Goal: Complete Application Form: Complete application form

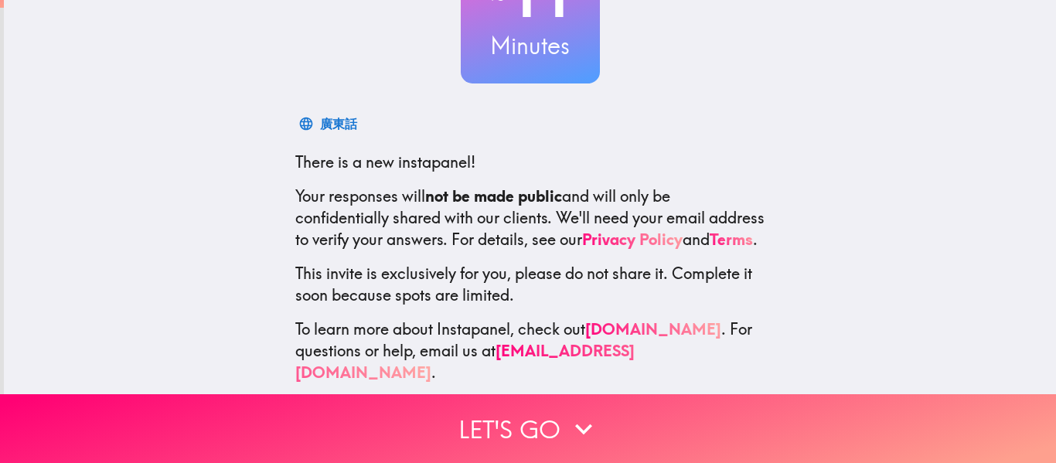
scroll to position [180, 0]
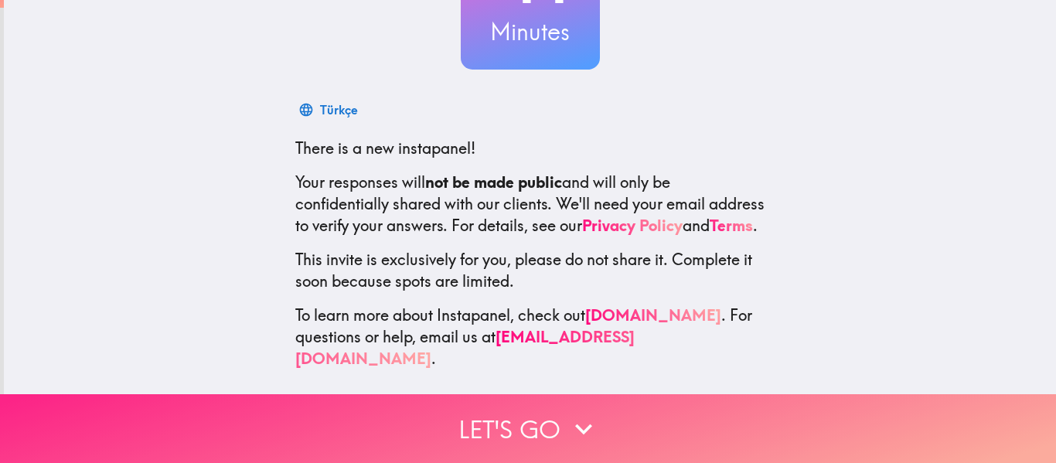
click at [560, 422] on button "Let's go" at bounding box center [528, 428] width 1056 height 69
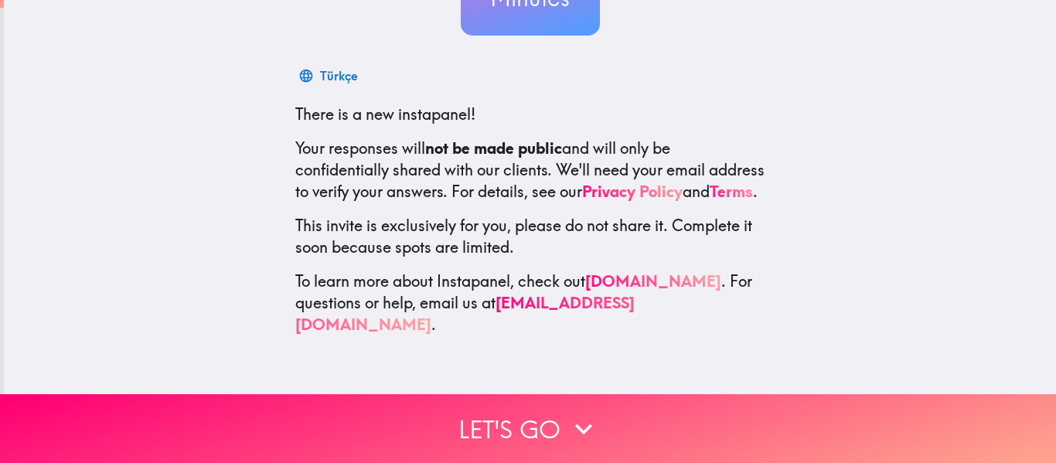
scroll to position [0, 0]
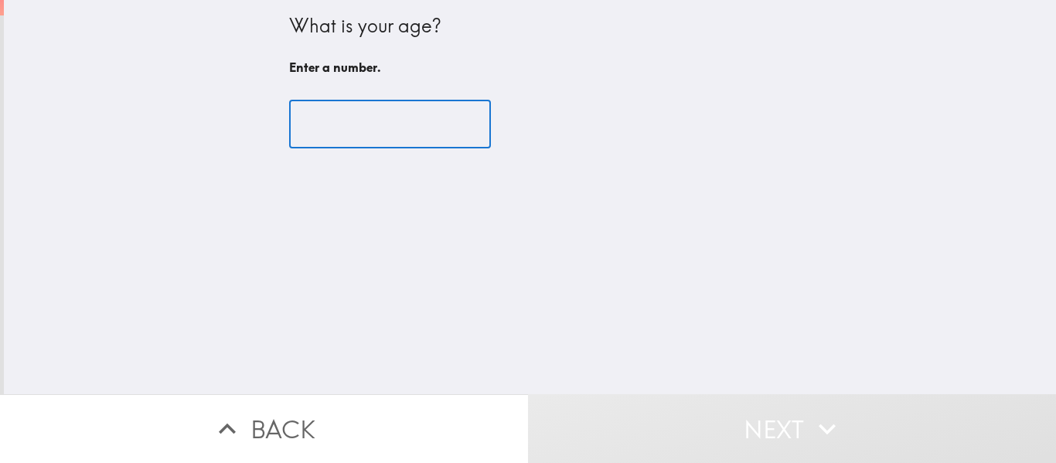
click at [386, 135] on input "number" at bounding box center [390, 125] width 202 height 48
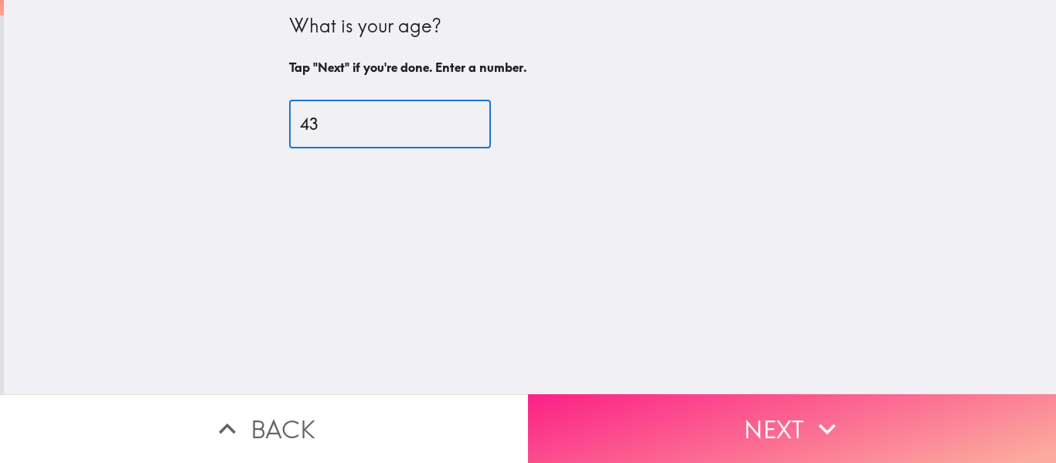
type input "43"
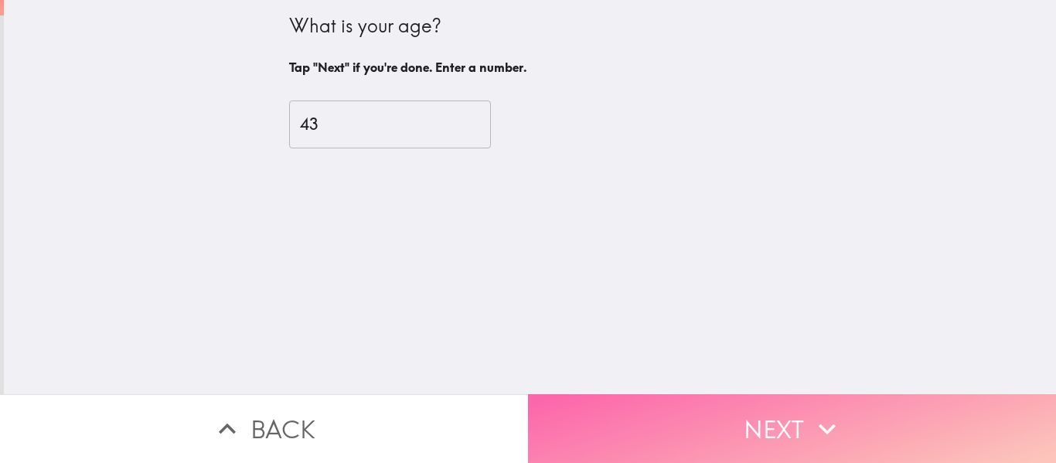
click at [714, 411] on button "Next" at bounding box center [792, 428] width 528 height 69
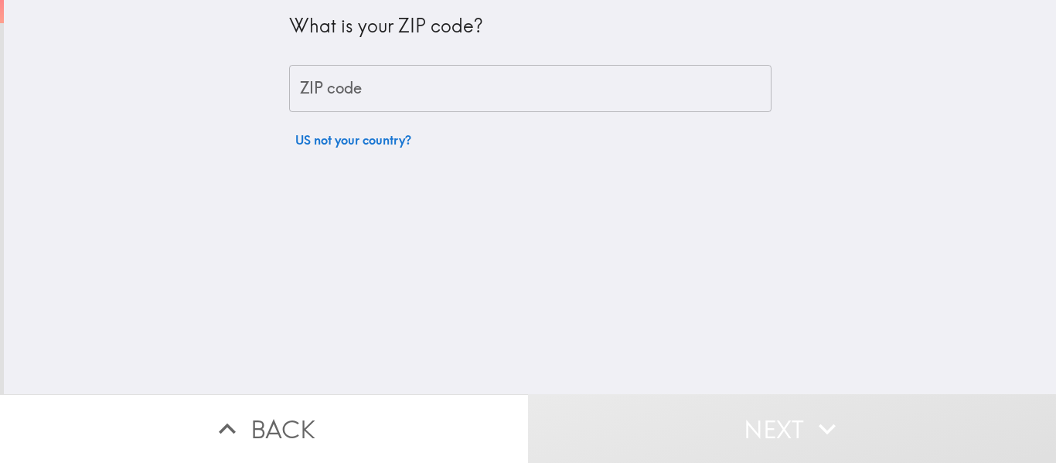
click at [415, 87] on input "ZIP code" at bounding box center [530, 89] width 482 height 48
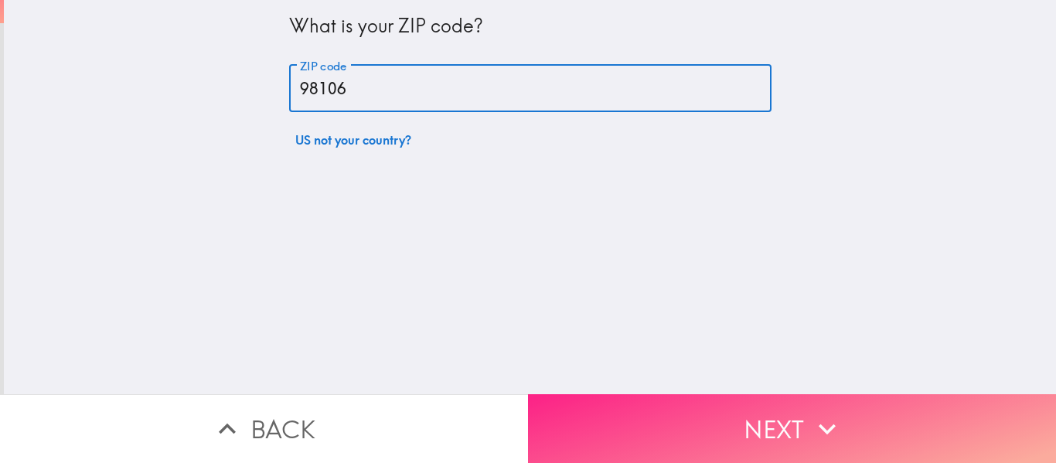
type input "98106"
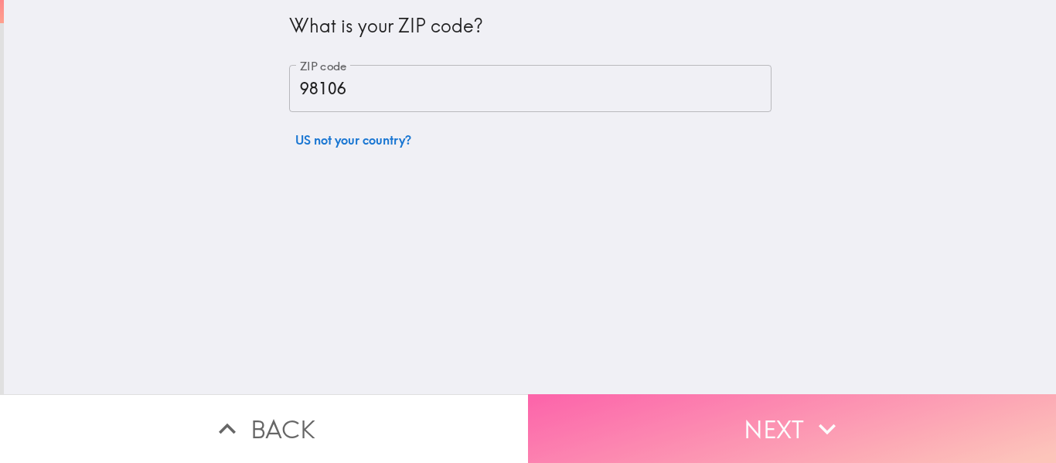
drag, startPoint x: 704, startPoint y: 422, endPoint x: 651, endPoint y: 350, distance: 89.5
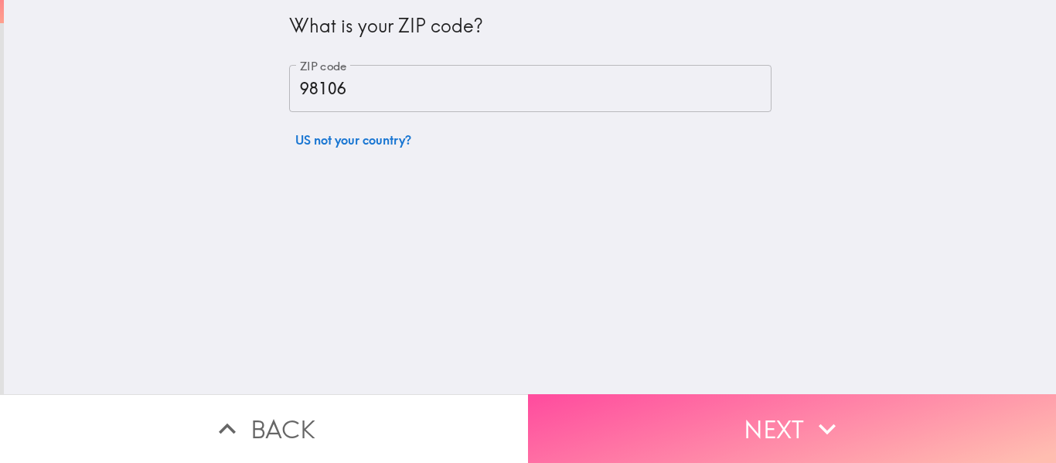
click at [705, 421] on button "Next" at bounding box center [792, 428] width 528 height 69
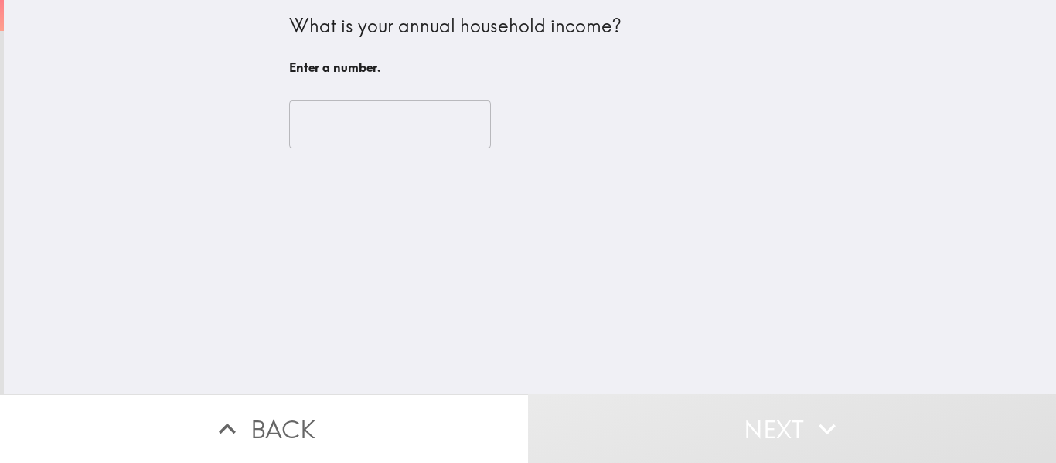
click at [380, 124] on input "number" at bounding box center [390, 125] width 202 height 48
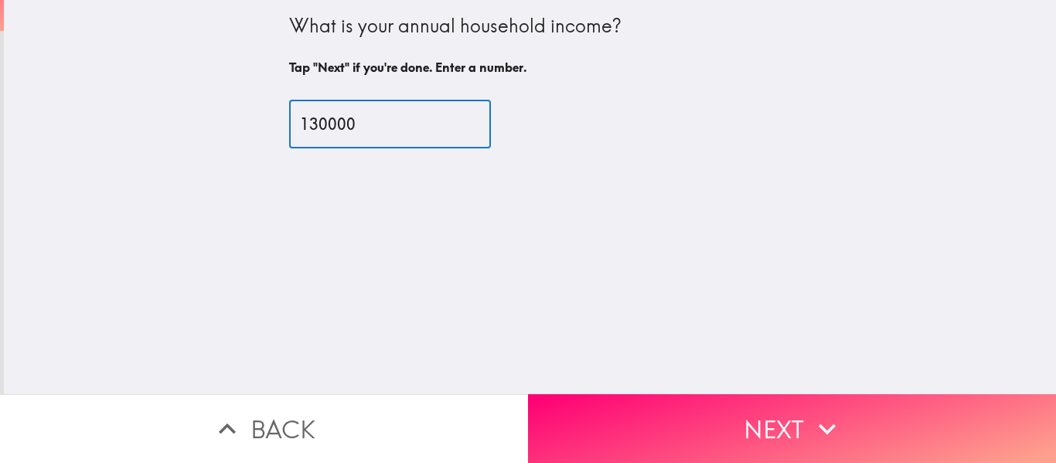
type input "130000"
click at [762, 426] on button "Next" at bounding box center [792, 428] width 528 height 69
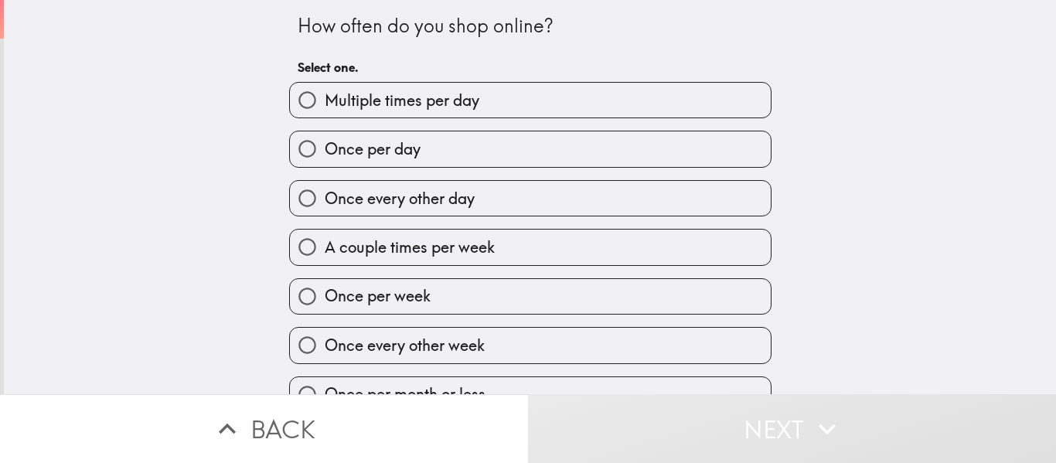
click at [396, 298] on span "Once per week" at bounding box center [378, 296] width 106 height 22
click at [325, 298] on input "Once per week" at bounding box center [307, 296] width 35 height 35
radio input "true"
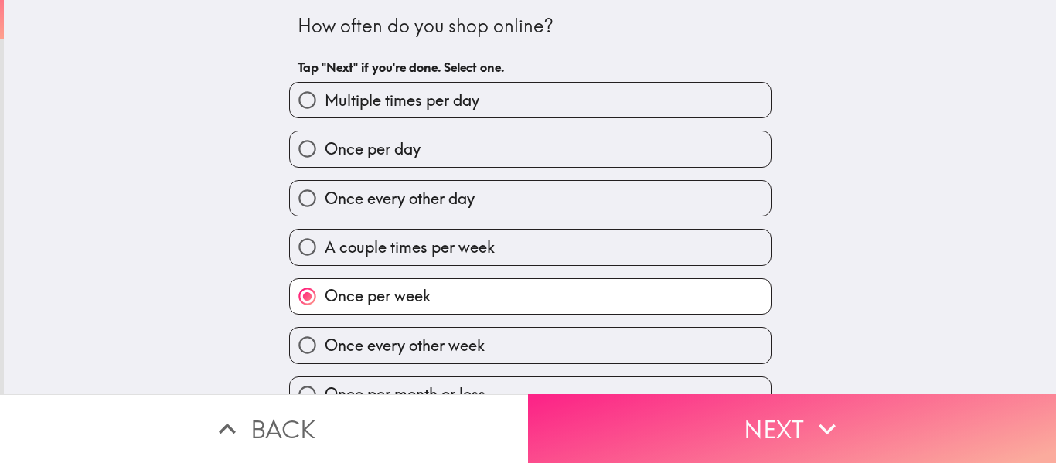
click at [694, 402] on button "Next" at bounding box center [792, 428] width 528 height 69
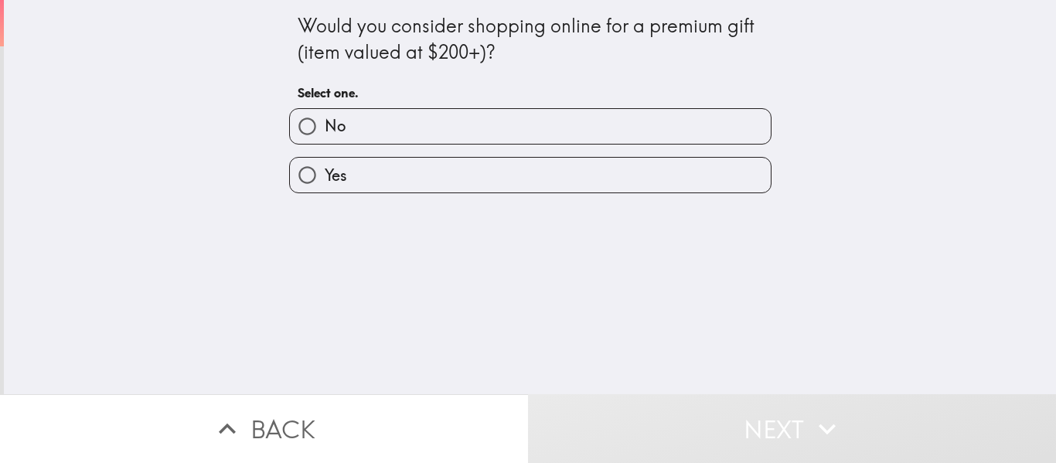
click at [405, 165] on label "Yes" at bounding box center [530, 175] width 481 height 35
click at [325, 165] on input "Yes" at bounding box center [307, 175] width 35 height 35
radio input "true"
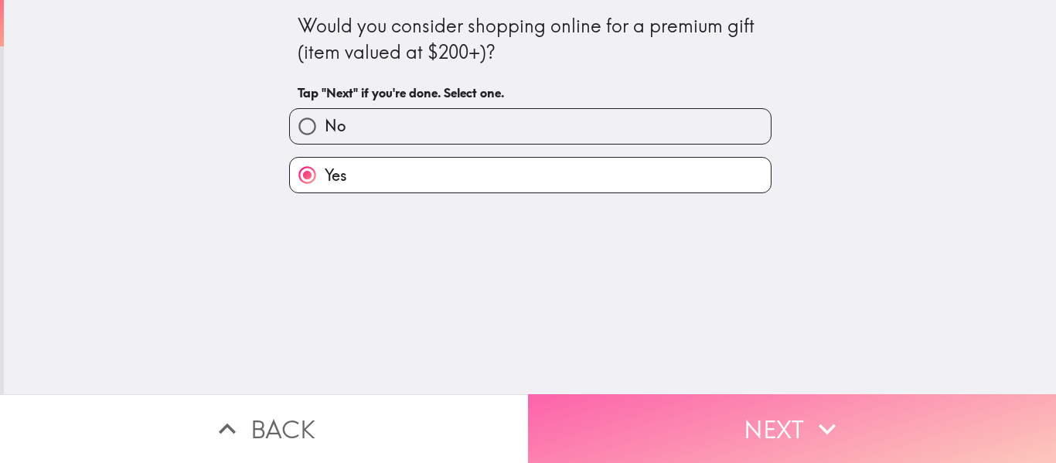
click at [653, 394] on button "Next" at bounding box center [792, 428] width 528 height 69
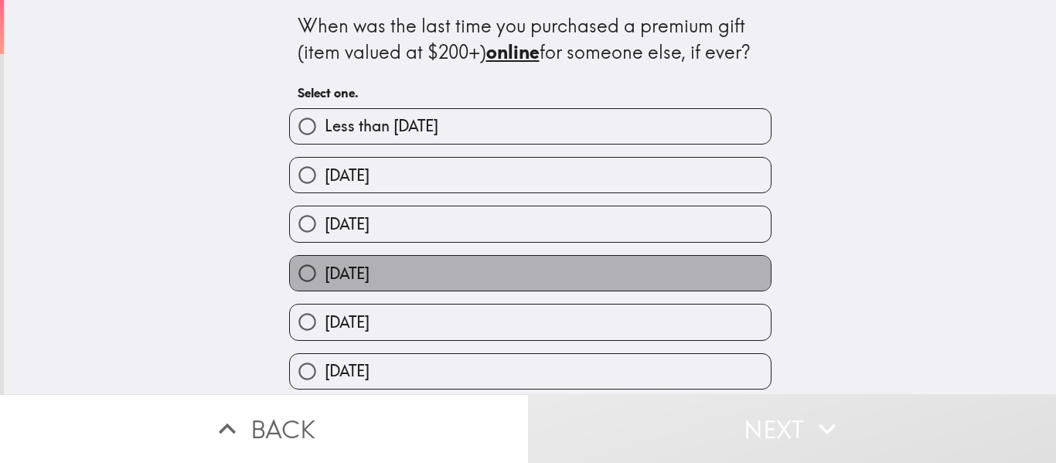
click at [370, 264] on span "[DATE]" at bounding box center [347, 274] width 45 height 22
click at [325, 264] on input "[DATE]" at bounding box center [307, 273] width 35 height 35
radio input "true"
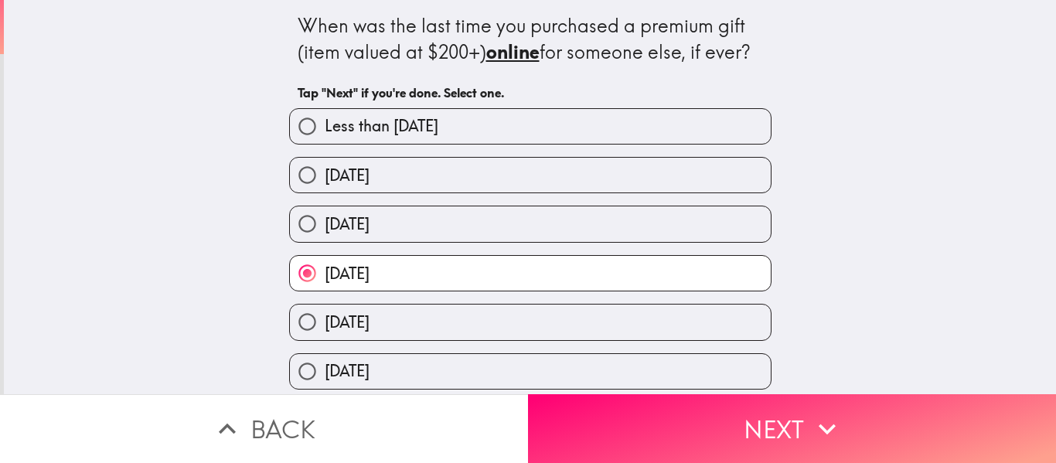
scroll to position [105, 0]
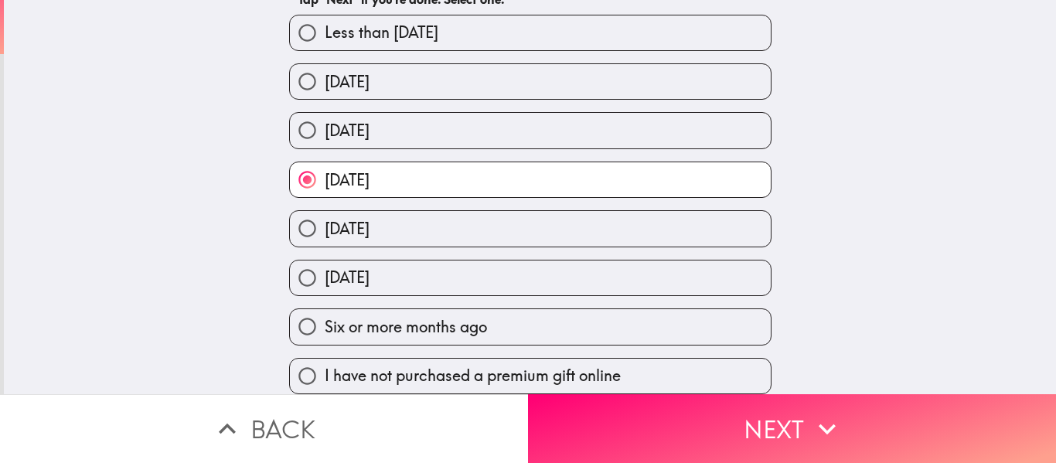
click at [679, 410] on button "Next" at bounding box center [792, 428] width 528 height 69
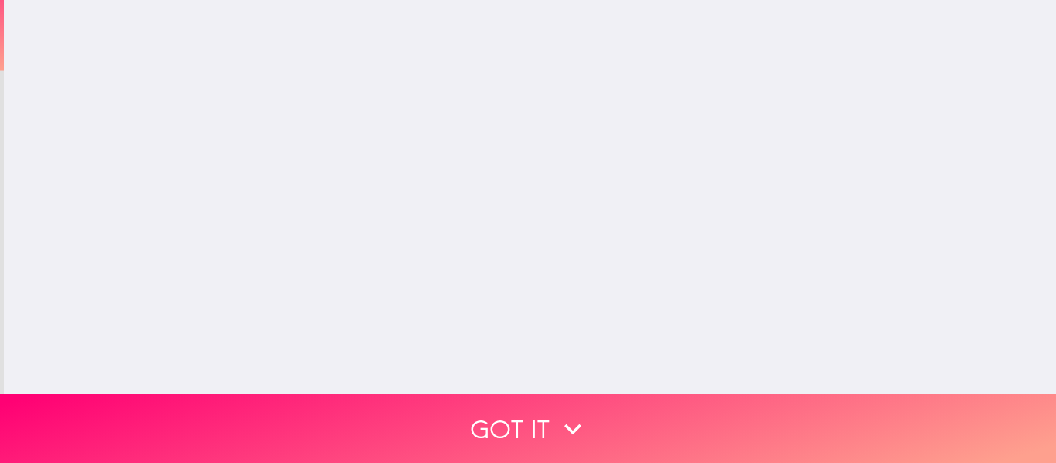
scroll to position [0, 0]
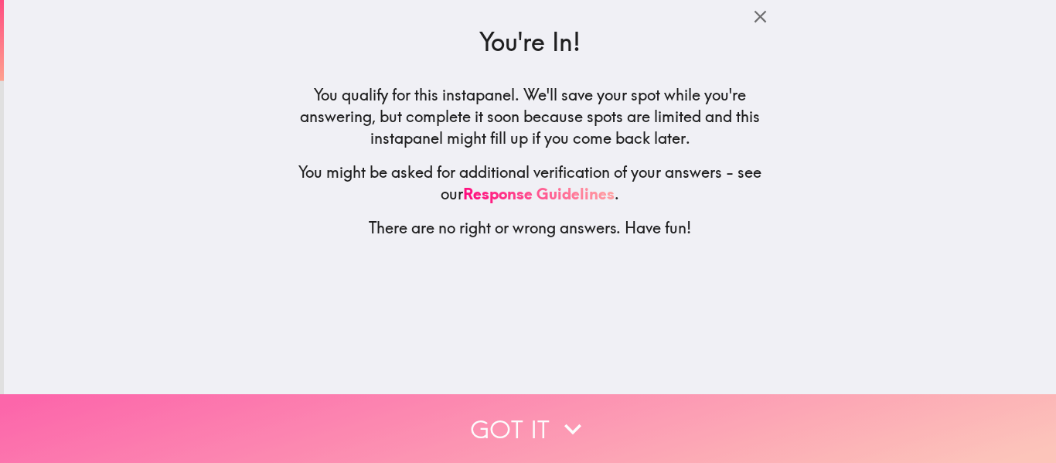
click at [535, 411] on button "Got it" at bounding box center [528, 428] width 1056 height 69
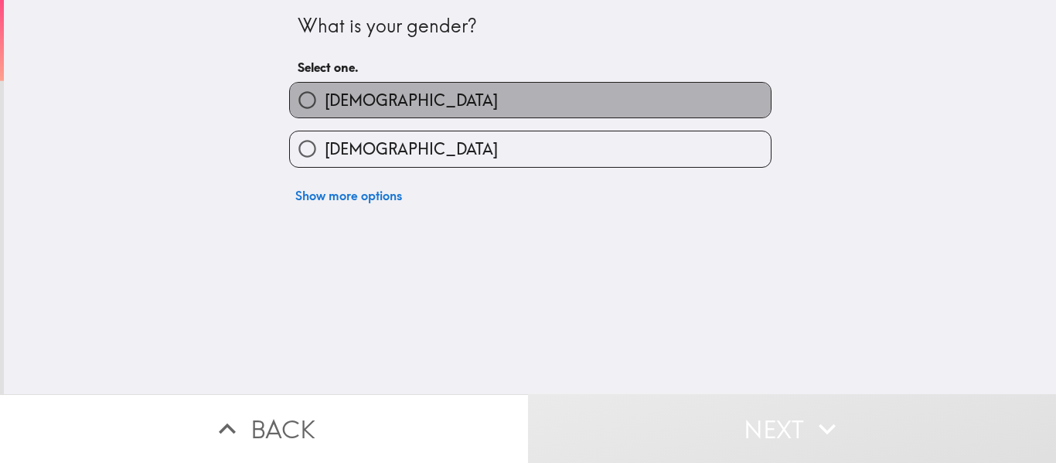
click at [408, 106] on label "[DEMOGRAPHIC_DATA]" at bounding box center [530, 100] width 481 height 35
click at [325, 106] on input "[DEMOGRAPHIC_DATA]" at bounding box center [307, 100] width 35 height 35
radio input "true"
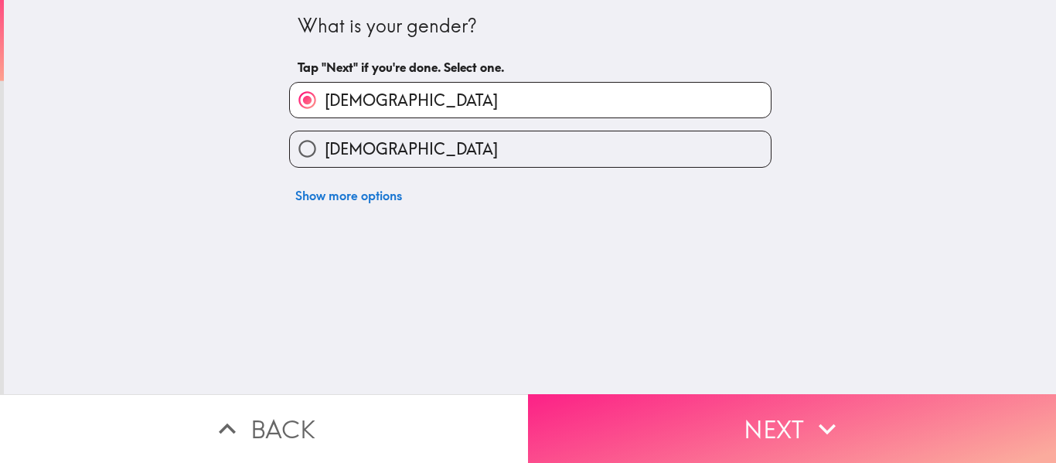
click at [674, 394] on button "Next" at bounding box center [792, 428] width 528 height 69
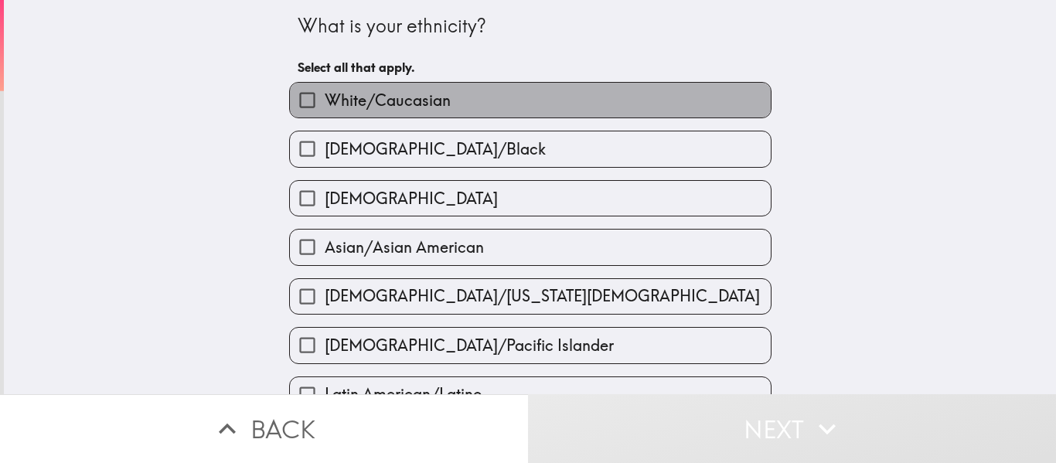
click at [393, 106] on span "White/Caucasian" at bounding box center [388, 101] width 126 height 22
click at [325, 106] on input "White/Caucasian" at bounding box center [307, 100] width 35 height 35
checkbox input "true"
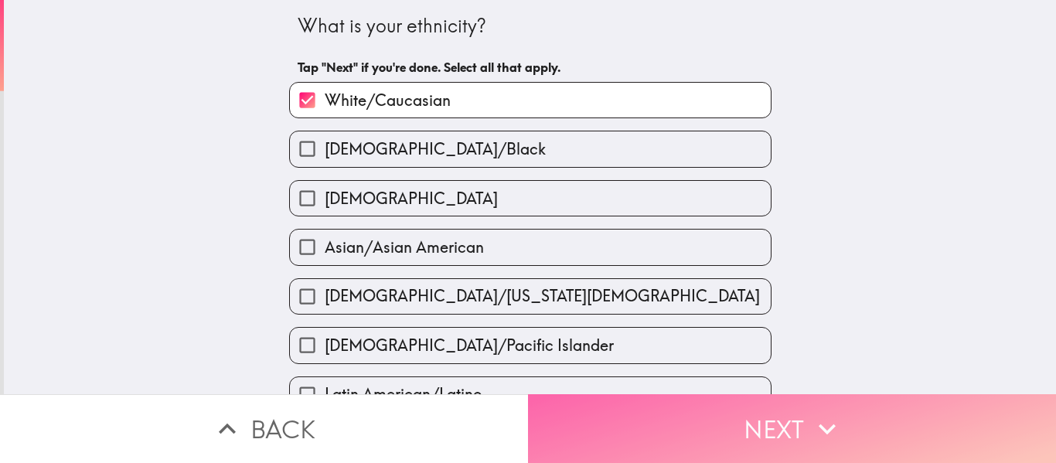
click at [693, 416] on button "Next" at bounding box center [792, 428] width 528 height 69
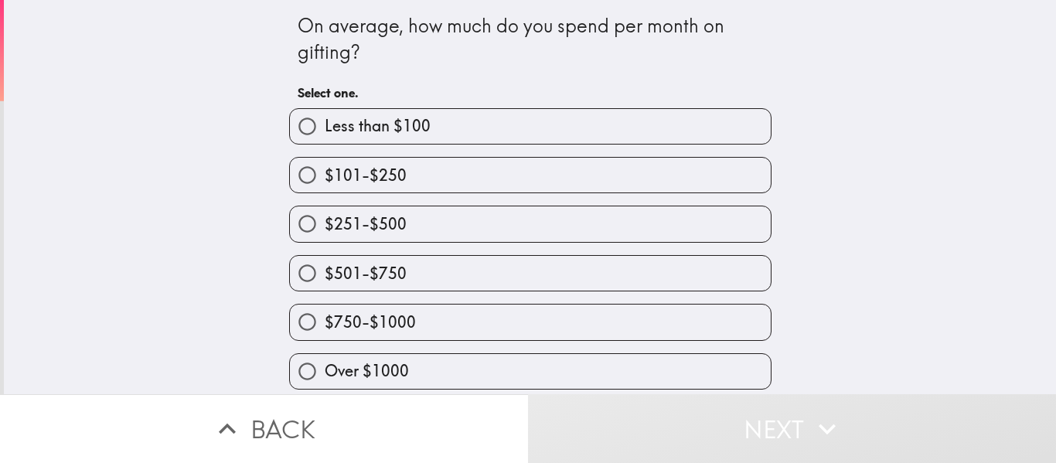
click at [400, 276] on label "$501-$750" at bounding box center [530, 273] width 481 height 35
click at [325, 276] on input "$501-$750" at bounding box center [307, 273] width 35 height 35
radio input "true"
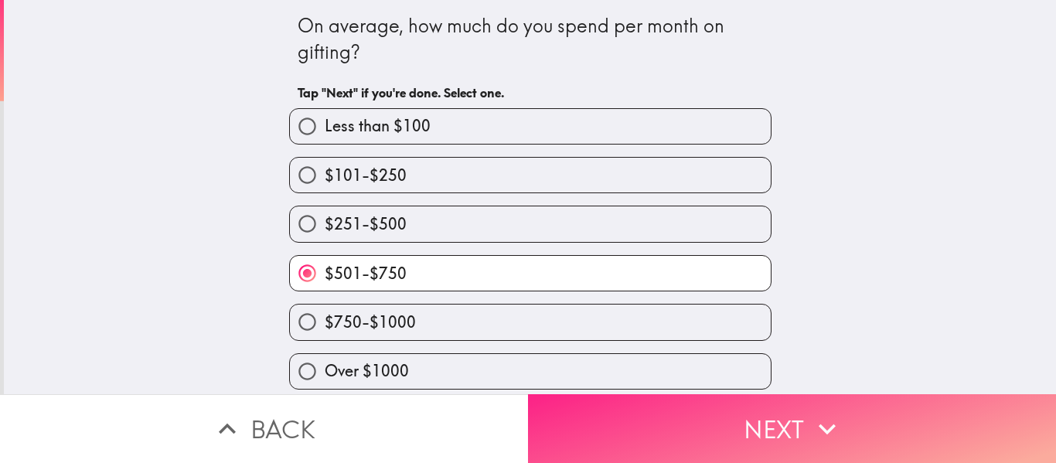
click at [727, 428] on button "Next" at bounding box center [792, 428] width 528 height 69
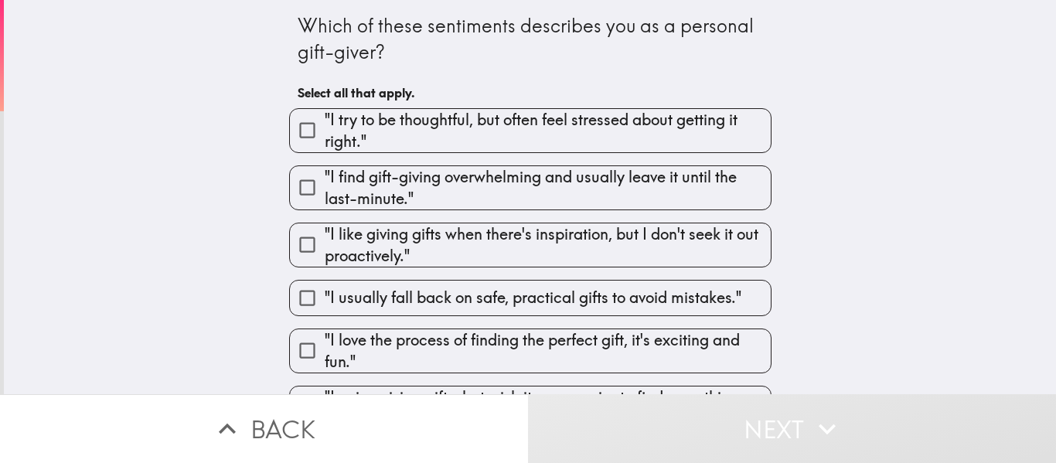
click at [396, 141] on span ""I try to be thoughtful, but often feel stressed about getting it right."" at bounding box center [548, 130] width 446 height 43
click at [325, 141] on input ""I try to be thoughtful, but often feel stressed about getting it right."" at bounding box center [307, 130] width 35 height 35
checkbox input "true"
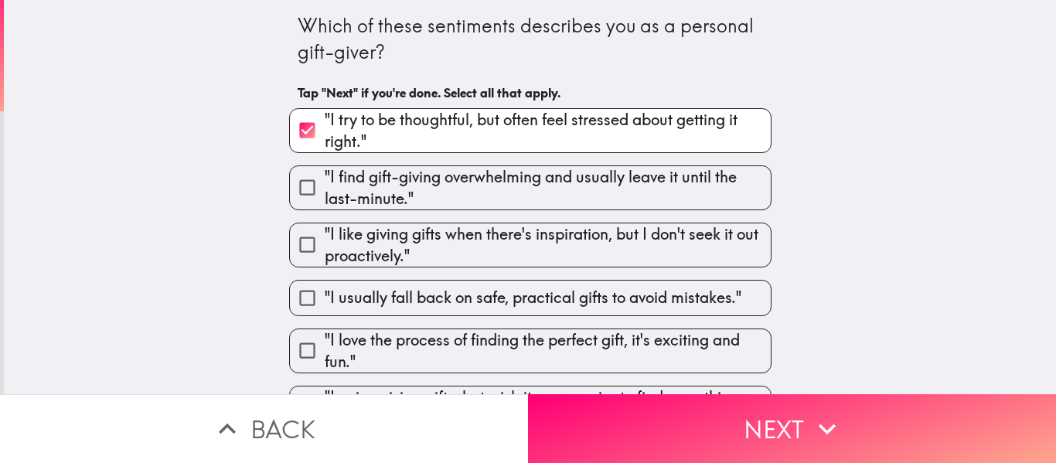
click at [387, 185] on span ""I find gift-giving overwhelming and usually leave it until the last-minute."" at bounding box center [548, 187] width 446 height 43
click at [325, 185] on input ""I find gift-giving overwhelming and usually leave it until the last-minute."" at bounding box center [307, 187] width 35 height 35
checkbox input "true"
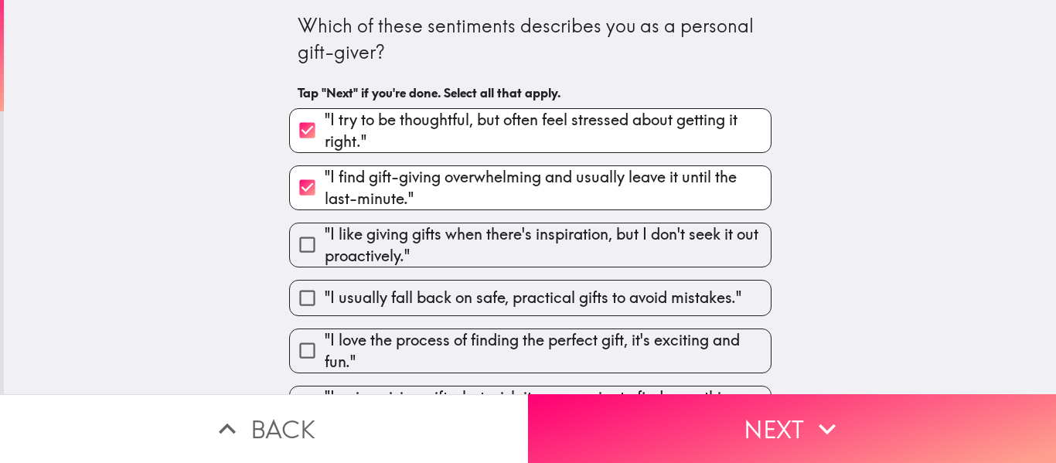
click at [455, 346] on span ""I love the process of finding the perfect gift, it's exciting and fun."" at bounding box center [548, 350] width 446 height 43
click at [325, 346] on input ""I love the process of finding the perfect gift, it's exciting and fun."" at bounding box center [307, 350] width 35 height 35
checkbox input "true"
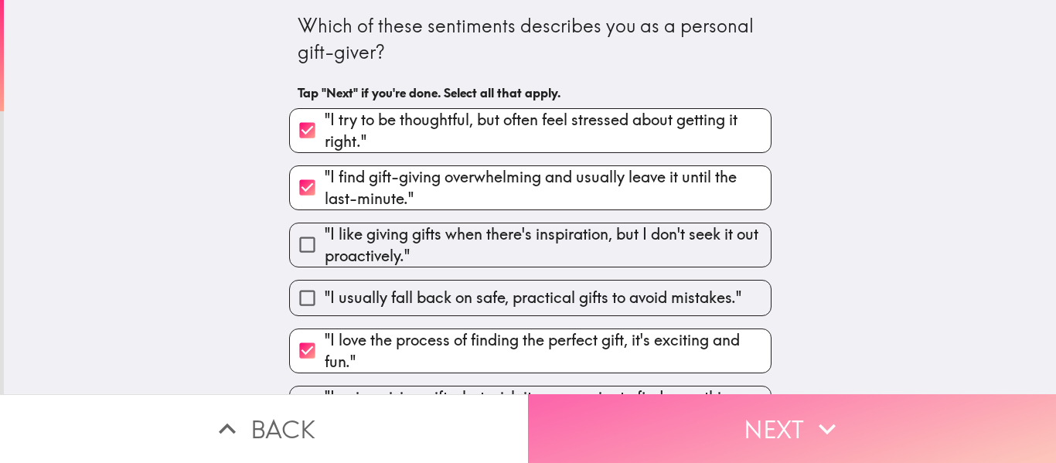
click at [646, 419] on button "Next" at bounding box center [792, 428] width 528 height 69
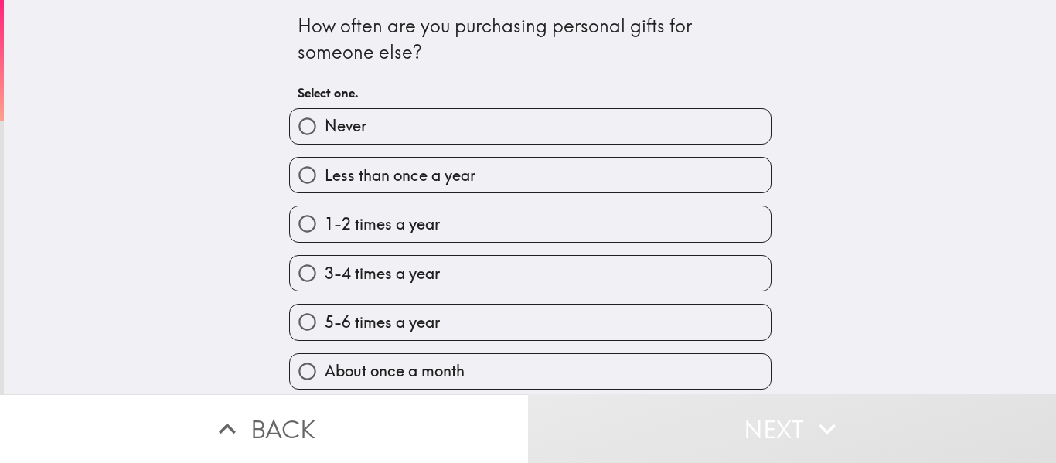
click at [402, 330] on span "5-6 times a year" at bounding box center [382, 323] width 115 height 22
click at [325, 330] on input "5-6 times a year" at bounding box center [307, 322] width 35 height 35
radio input "true"
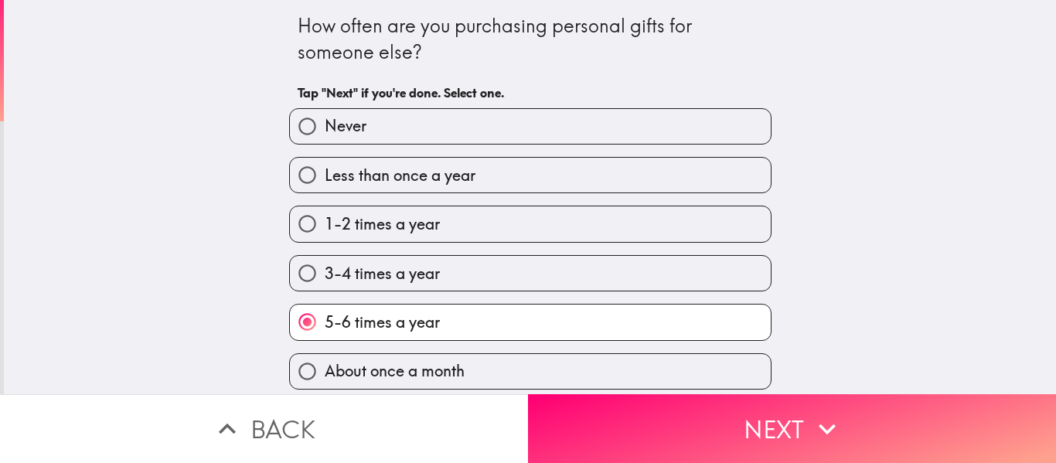
scroll to position [56, 0]
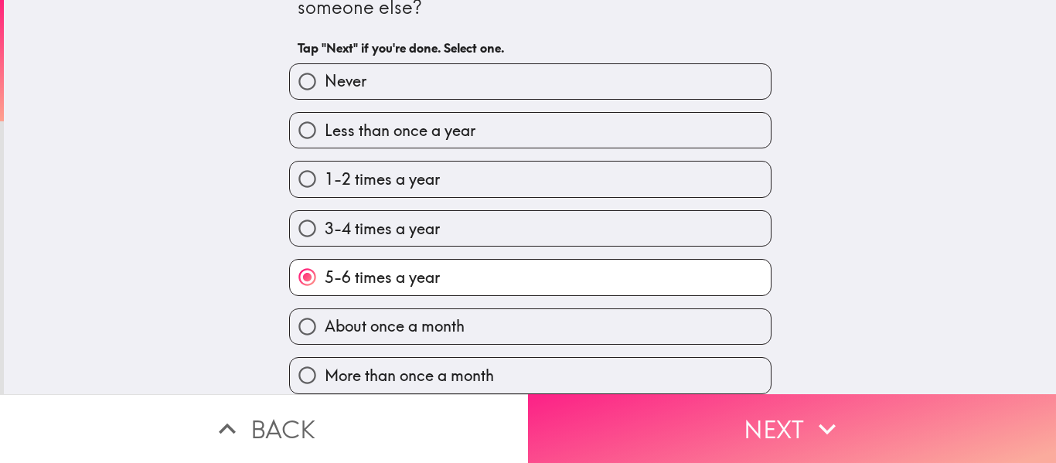
click at [639, 411] on button "Next" at bounding box center [792, 428] width 528 height 69
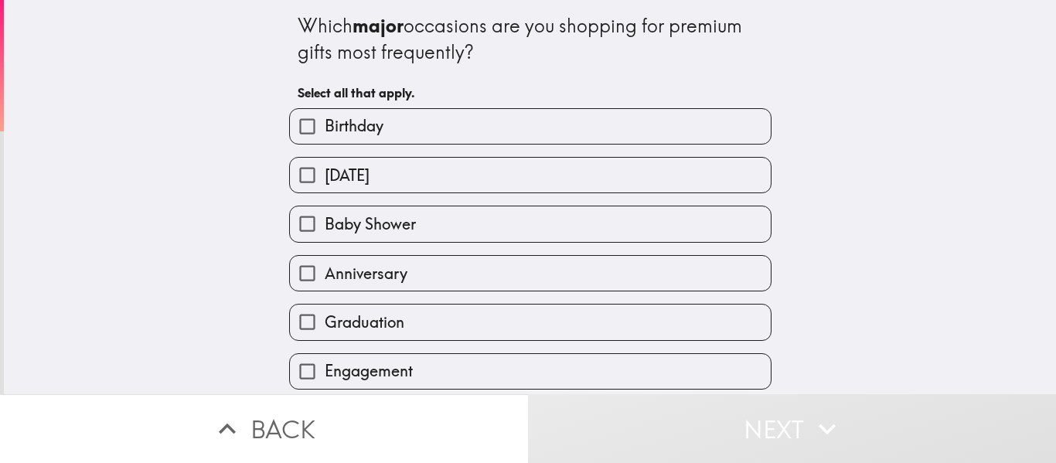
click at [385, 131] on label "Birthday" at bounding box center [530, 126] width 481 height 35
click at [325, 131] on input "Birthday" at bounding box center [307, 126] width 35 height 35
checkbox input "true"
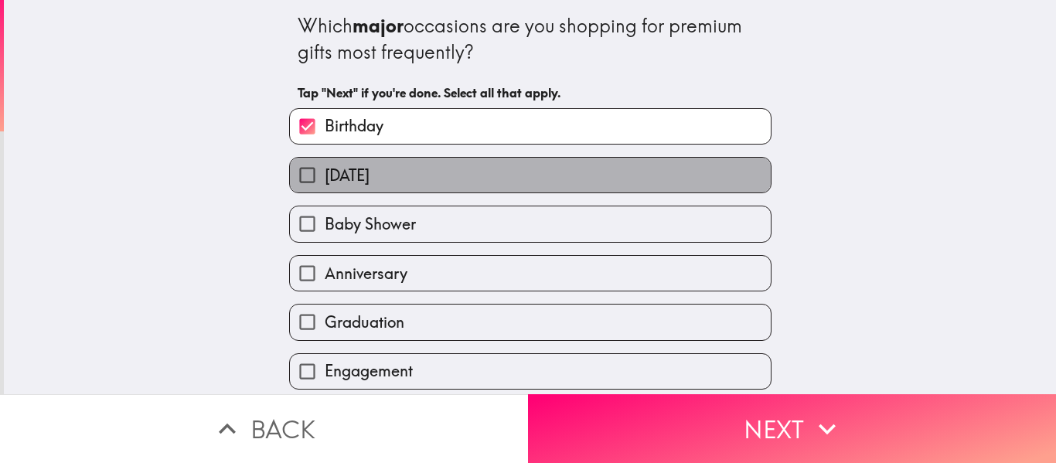
click at [370, 174] on span "[DATE]" at bounding box center [347, 176] width 45 height 22
click at [325, 174] on input "[DATE]" at bounding box center [307, 175] width 35 height 35
checkbox input "true"
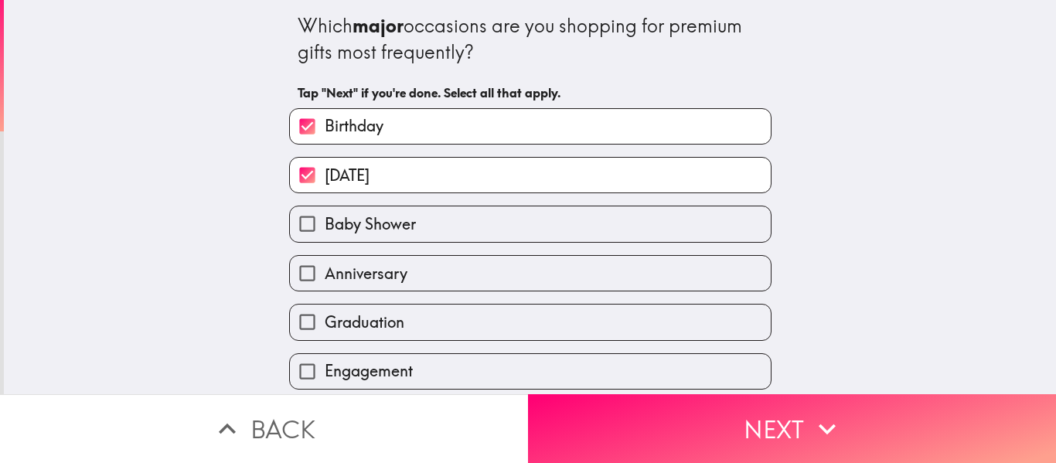
click at [383, 317] on span "Graduation" at bounding box center [365, 323] width 80 height 22
click at [325, 317] on input "Graduation" at bounding box center [307, 322] width 35 height 35
checkbox input "true"
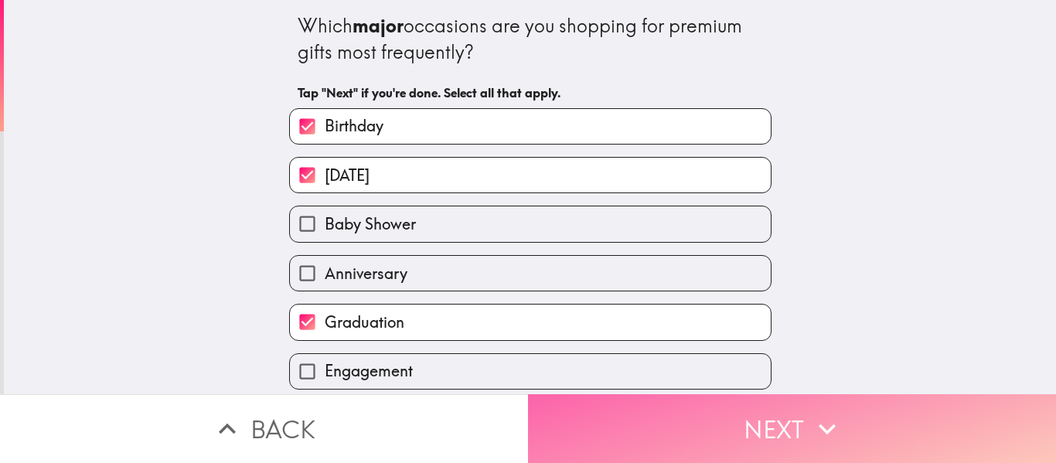
click at [765, 432] on button "Next" at bounding box center [792, 428] width 528 height 69
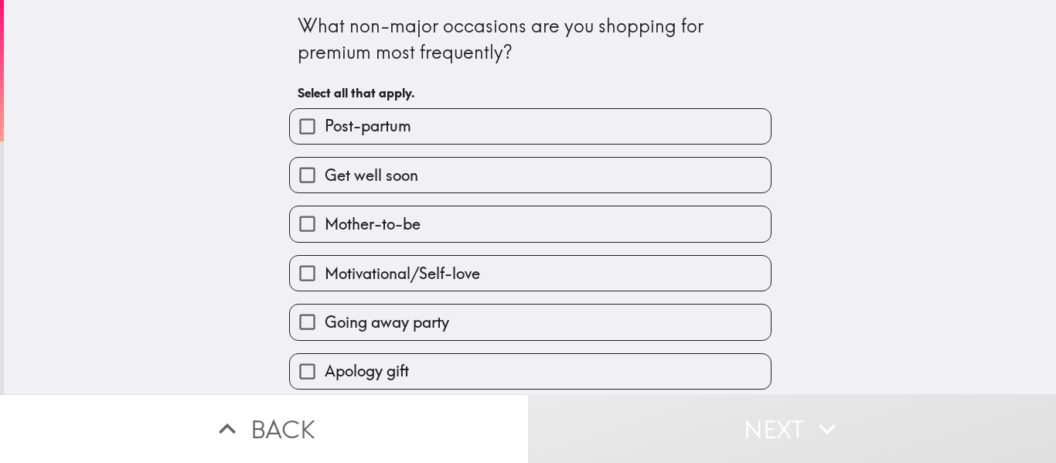
click at [370, 131] on span "Post-partum" at bounding box center [368, 126] width 87 height 22
click at [325, 131] on input "Post-partum" at bounding box center [307, 126] width 35 height 35
checkbox input "true"
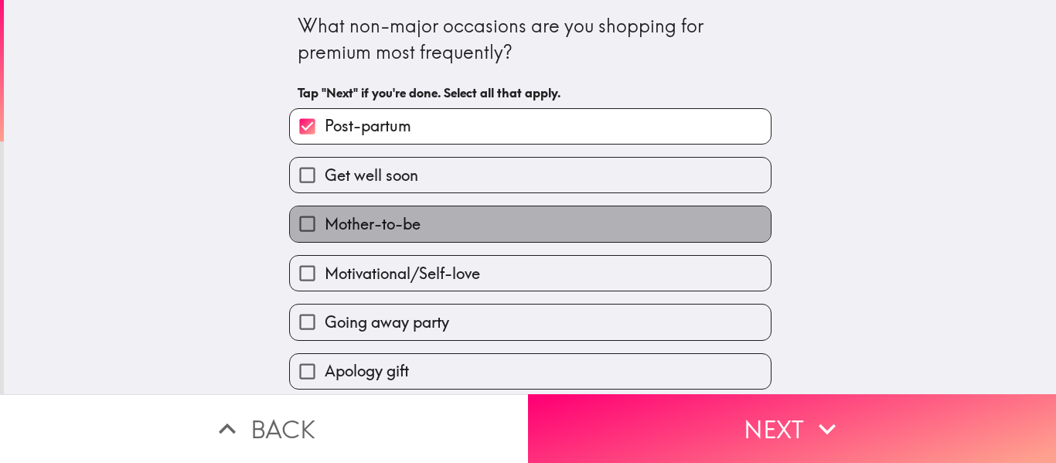
click at [397, 224] on span "Mother-to-be" at bounding box center [373, 224] width 96 height 22
click at [325, 224] on input "Mother-to-be" at bounding box center [307, 223] width 35 height 35
checkbox input "true"
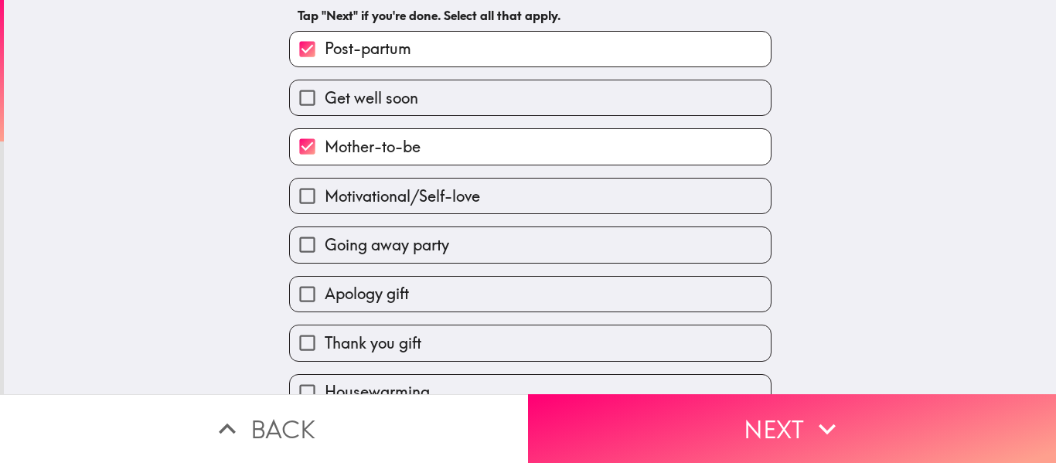
scroll to position [155, 0]
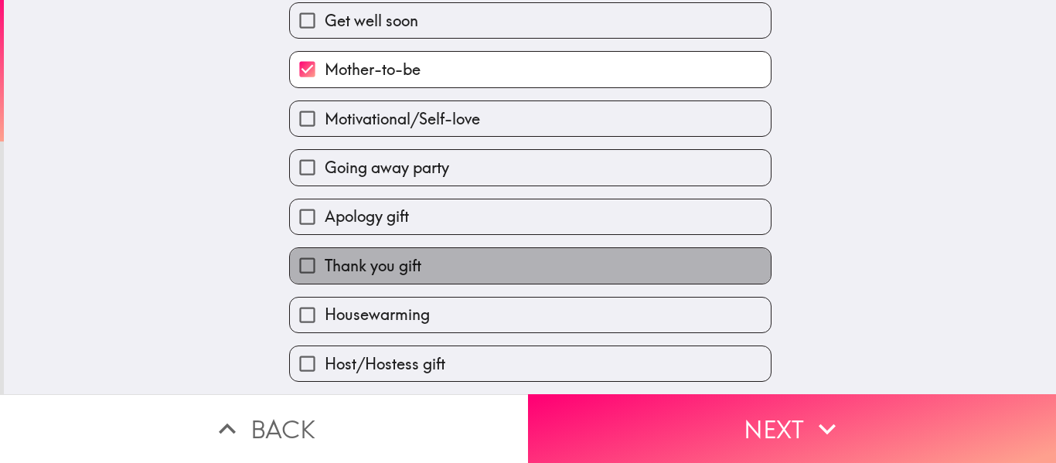
click at [414, 259] on label "Thank you gift" at bounding box center [530, 265] width 481 height 35
click at [325, 259] on input "Thank you gift" at bounding box center [307, 265] width 35 height 35
checkbox input "true"
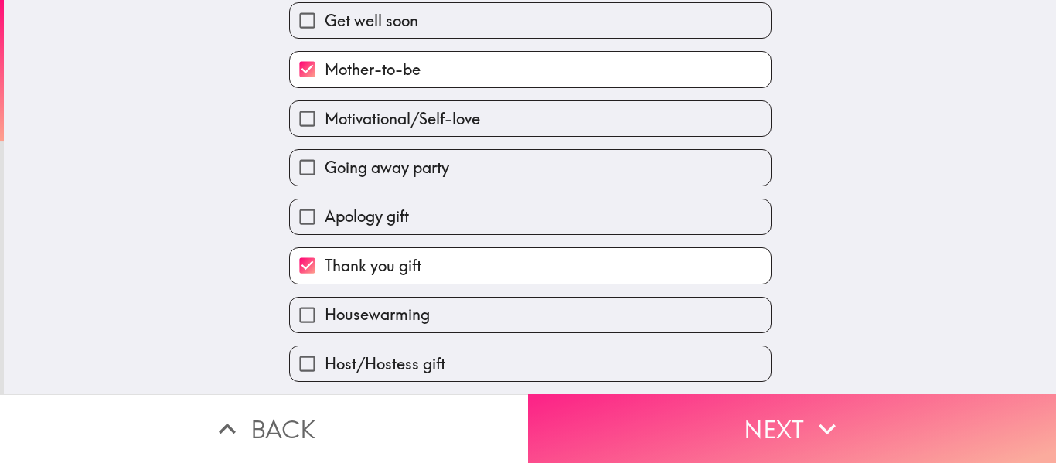
click at [692, 438] on button "Next" at bounding box center [792, 428] width 528 height 69
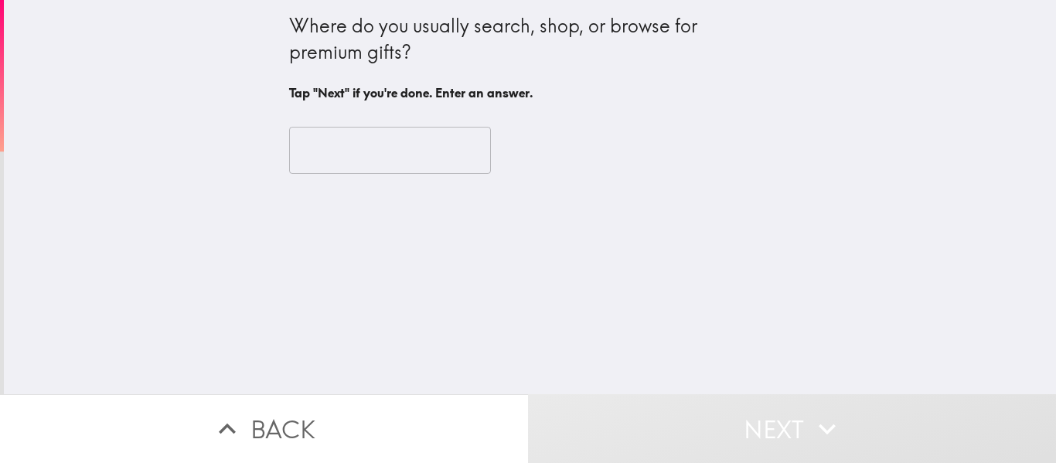
click at [378, 152] on input "text" at bounding box center [390, 151] width 202 height 48
drag, startPoint x: 259, startPoint y: 9, endPoint x: 532, endPoint y: 104, distance: 288.8
click at [532, 104] on div "Where do you usually search, shop, or browse for premium gifts? Tap "Next" if y…" at bounding box center [530, 197] width 1052 height 394
click at [390, 134] on input "text" at bounding box center [390, 151] width 202 height 48
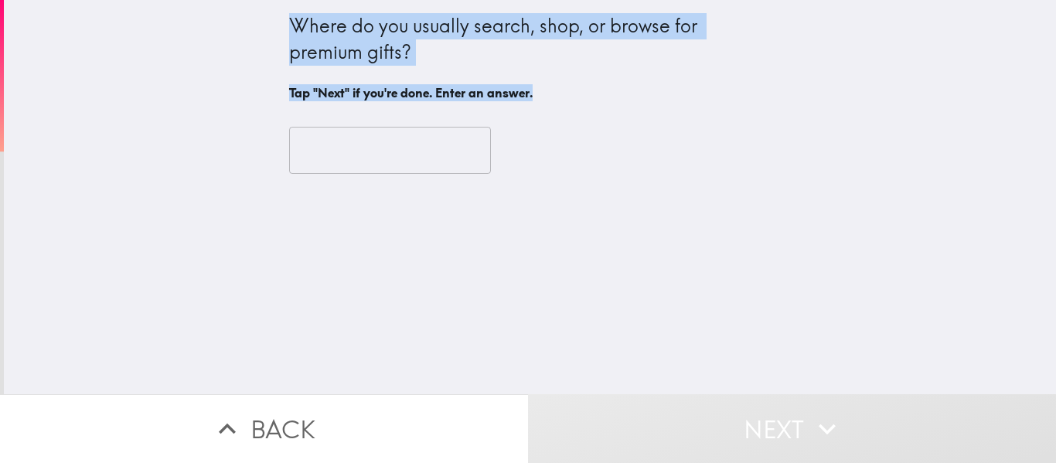
drag, startPoint x: 279, startPoint y: 26, endPoint x: 547, endPoint y: 97, distance: 277.0
click at [547, 97] on div "Where do you usually search, shop, or browse for premium gifts? Tap "Next" if y…" at bounding box center [530, 96] width 495 height 193
click at [369, 164] on input "text" at bounding box center [390, 151] width 202 height 48
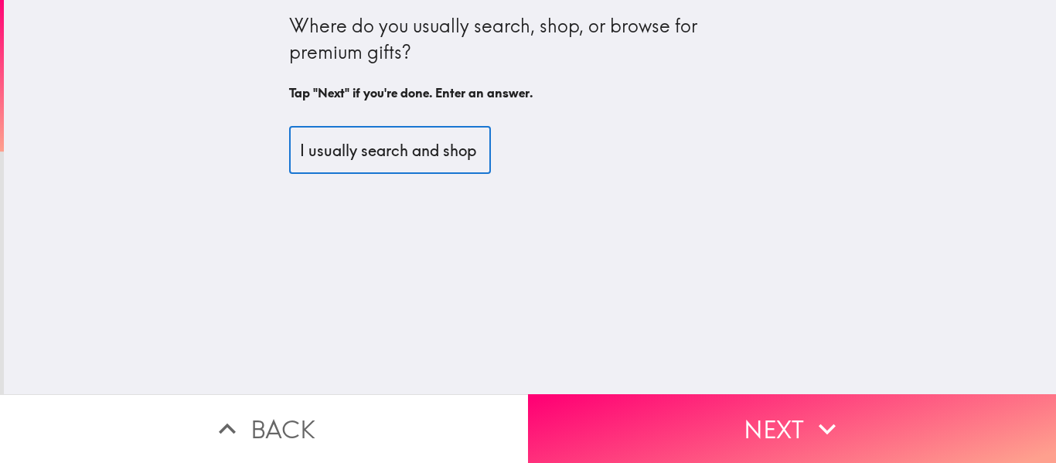
scroll to position [0, 966]
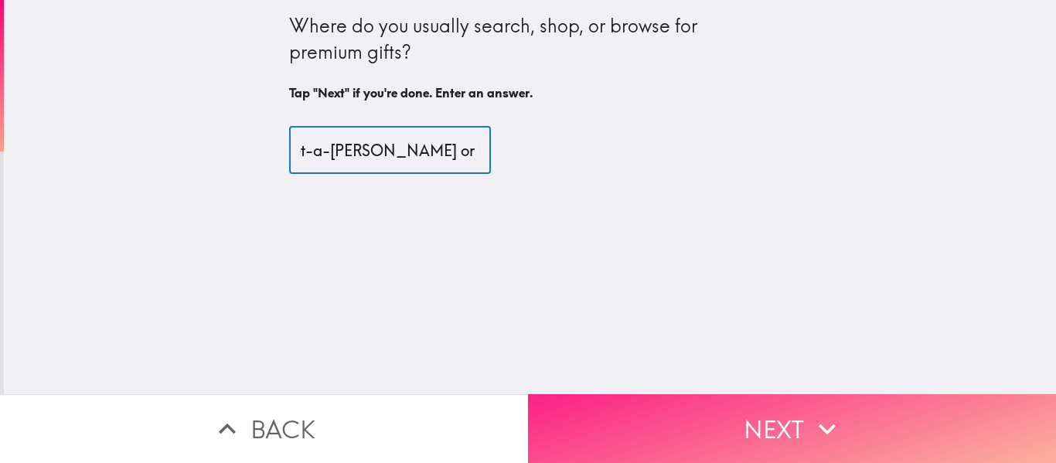
type input "I usually search and shop for premium gifts online on luxury brand websites, hi…"
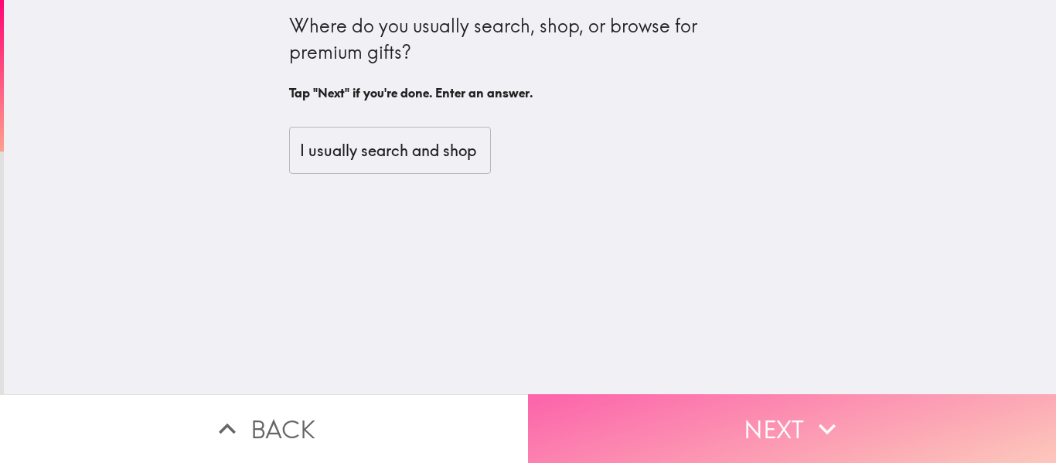
click at [721, 398] on button "Next" at bounding box center [792, 428] width 528 height 69
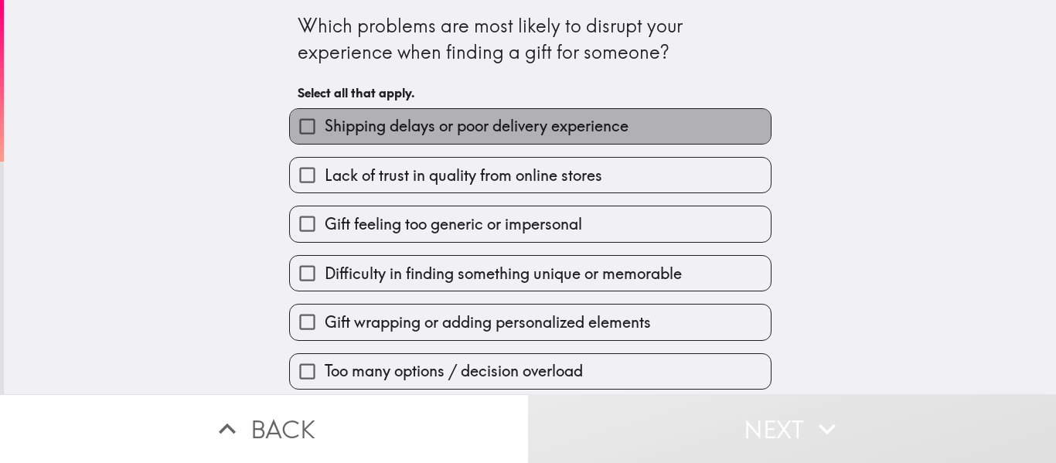
click at [415, 125] on span "Shipping delays or poor delivery experience" at bounding box center [477, 126] width 304 height 22
click at [325, 125] on input "Shipping delays or poor delivery experience" at bounding box center [307, 126] width 35 height 35
checkbox input "true"
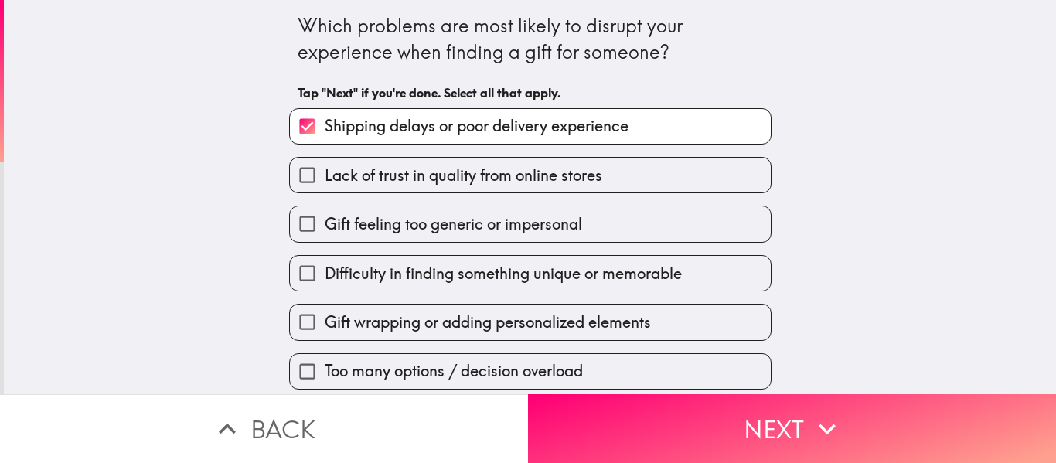
click at [381, 220] on span "Gift feeling too generic or impersonal" at bounding box center [453, 224] width 257 height 22
click at [325, 220] on input "Gift feeling too generic or impersonal" at bounding box center [307, 223] width 35 height 35
checkbox input "true"
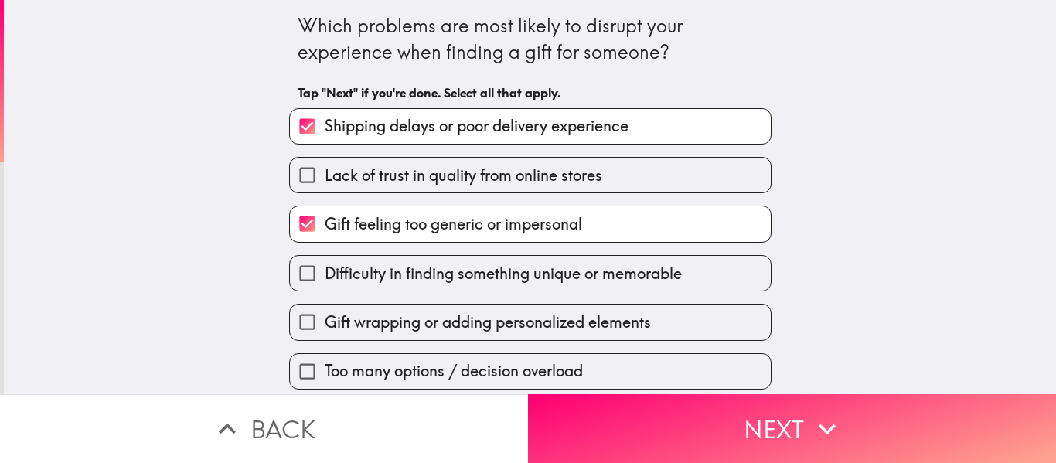
click at [382, 273] on span "Difficulty in finding something unique or memorable" at bounding box center [503, 274] width 357 height 22
click at [325, 273] on input "Difficulty in finding something unique or memorable" at bounding box center [307, 273] width 35 height 35
checkbox input "true"
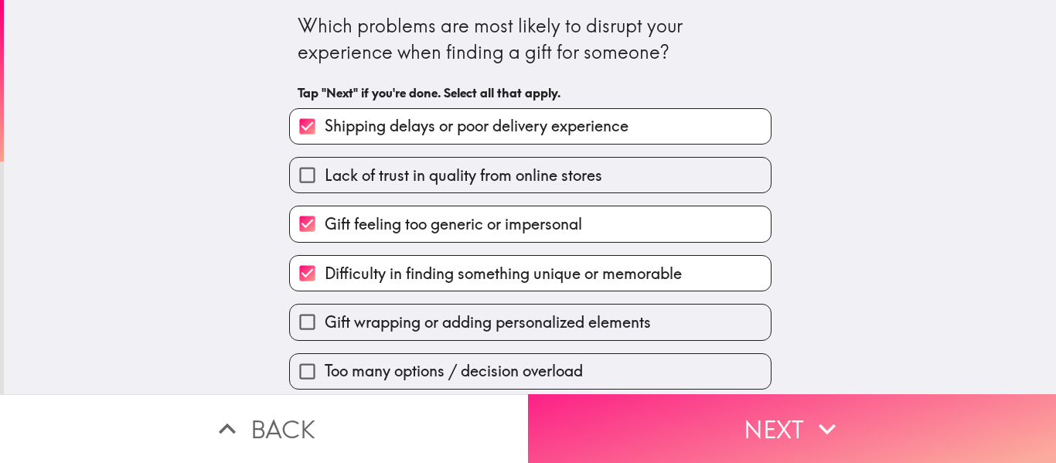
click at [683, 431] on button "Next" at bounding box center [792, 428] width 528 height 69
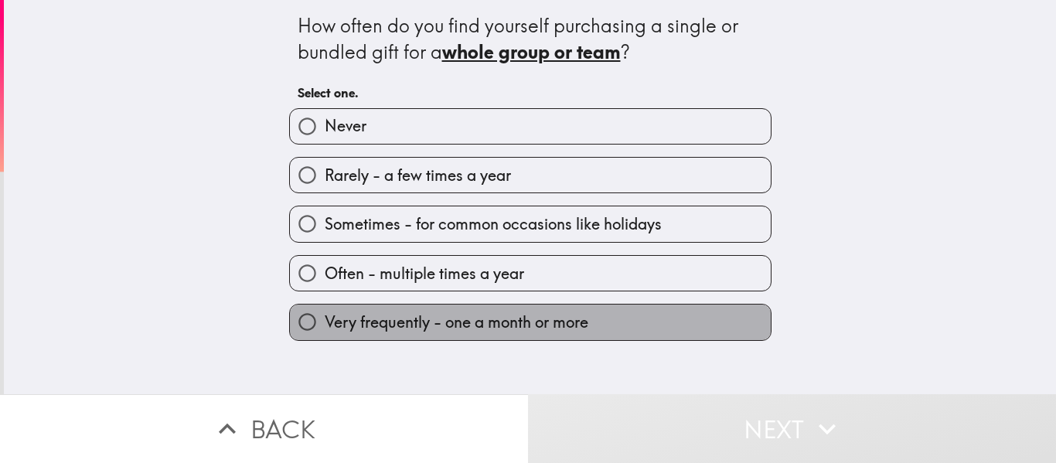
click at [373, 328] on span "Very frequently - one a month or more" at bounding box center [457, 323] width 264 height 22
click at [325, 328] on input "Very frequently - one a month or more" at bounding box center [307, 322] width 35 height 35
radio input "true"
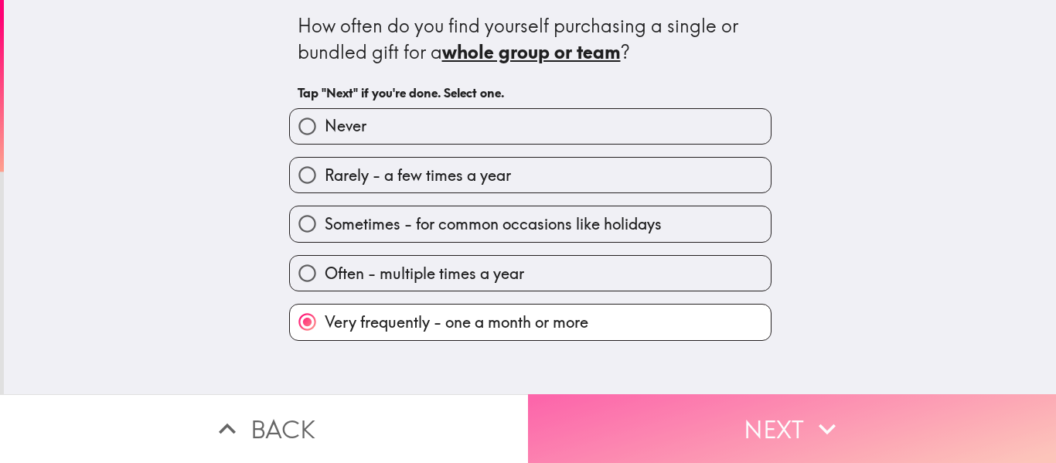
click at [687, 431] on button "Next" at bounding box center [792, 428] width 528 height 69
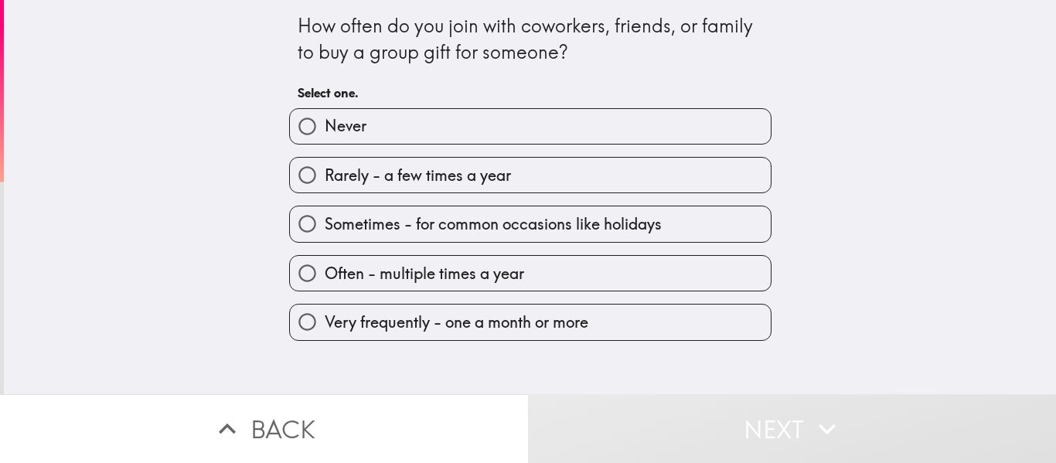
click at [389, 315] on span "Very frequently - one a month or more" at bounding box center [457, 323] width 264 height 22
click at [325, 315] on input "Very frequently - one a month or more" at bounding box center [307, 322] width 35 height 35
radio input "true"
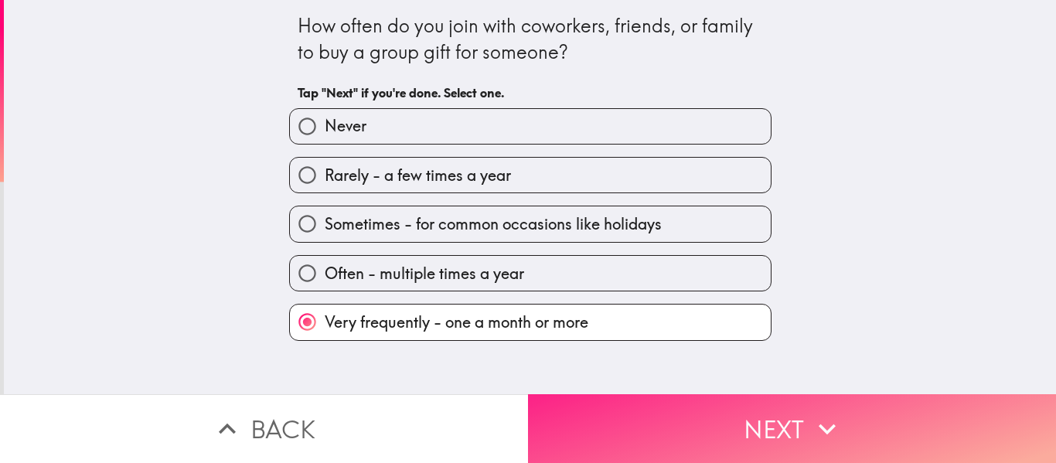
click at [664, 417] on button "Next" at bounding box center [792, 428] width 528 height 69
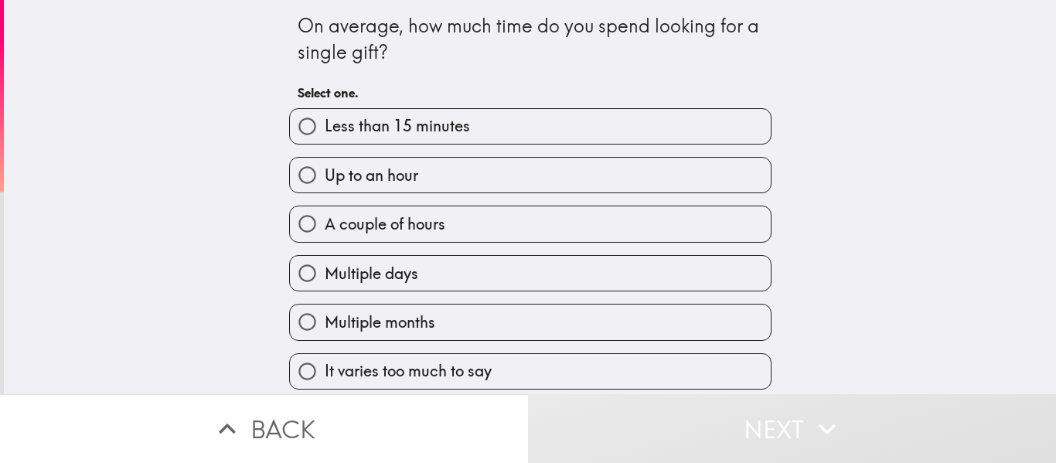
click at [400, 326] on span "Multiple months" at bounding box center [380, 323] width 111 height 22
click at [325, 326] on input "Multiple months" at bounding box center [307, 322] width 35 height 35
radio input "true"
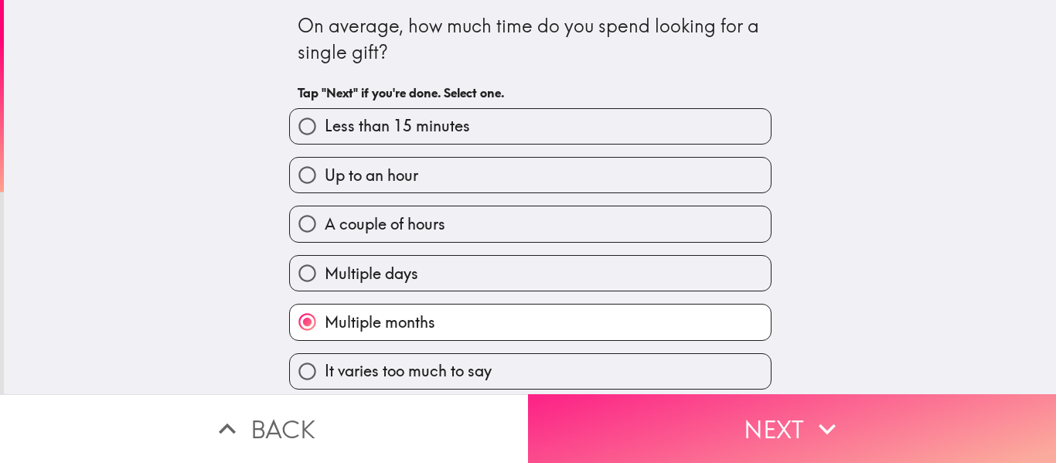
click at [625, 412] on button "Next" at bounding box center [792, 428] width 528 height 69
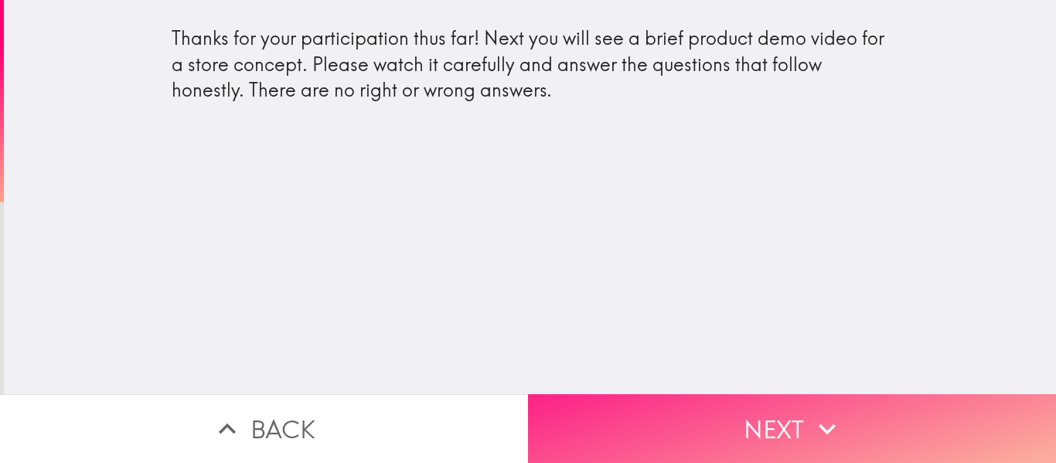
click at [721, 404] on button "Next" at bounding box center [792, 428] width 528 height 69
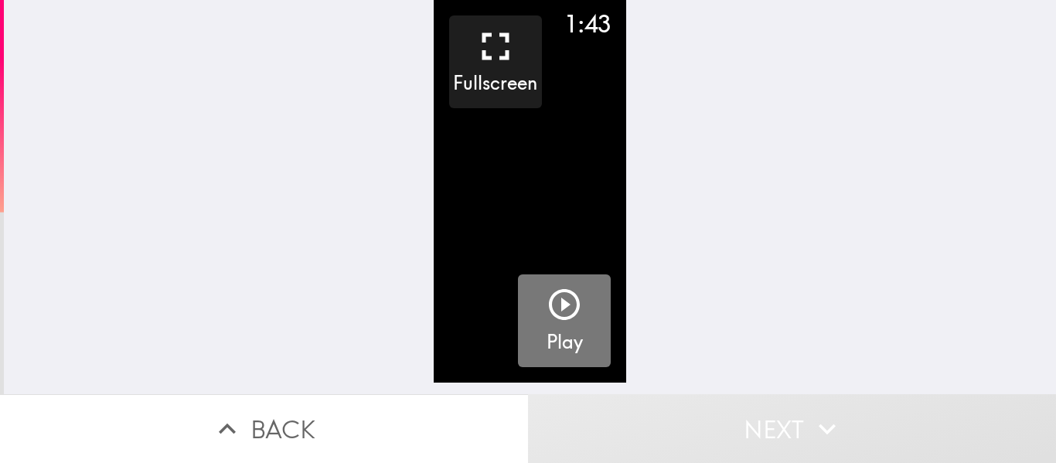
click at [554, 307] on icon "button" at bounding box center [564, 304] width 31 height 31
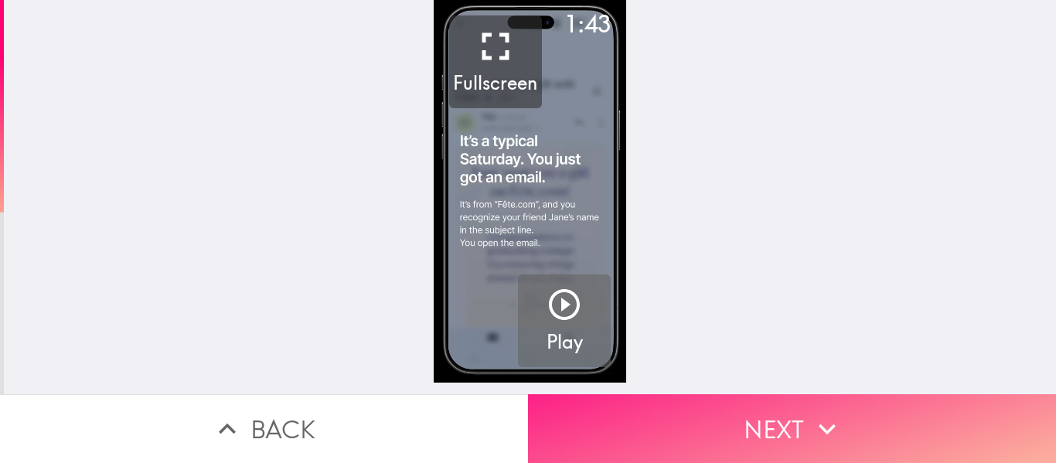
click at [810, 422] on icon "button" at bounding box center [827, 429] width 34 height 34
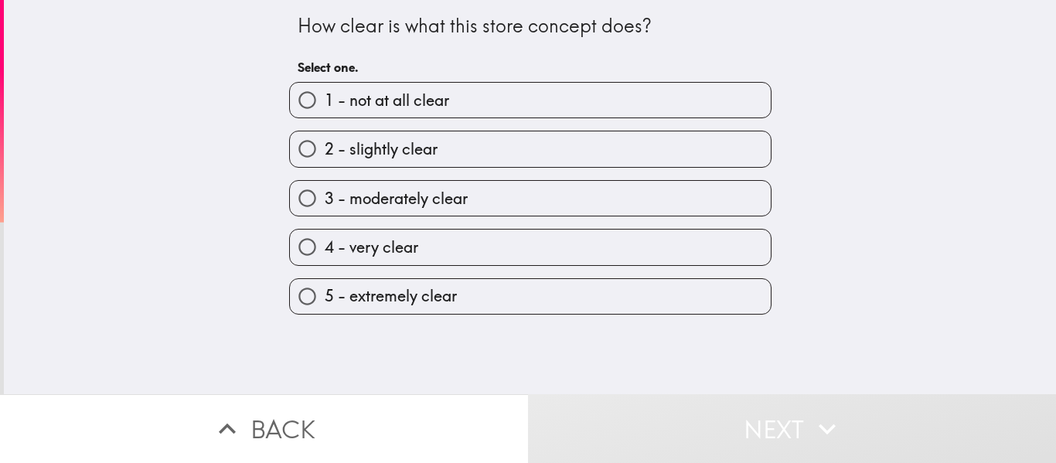
click at [395, 298] on span "5 - extremely clear" at bounding box center [391, 296] width 132 height 22
click at [325, 298] on input "5 - extremely clear" at bounding box center [307, 296] width 35 height 35
radio input "true"
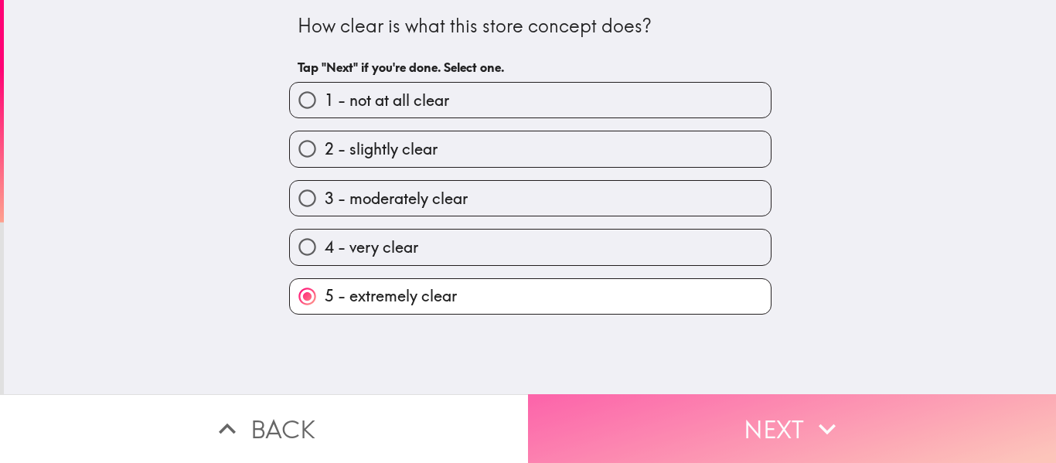
click at [649, 422] on button "Next" at bounding box center [792, 428] width 528 height 69
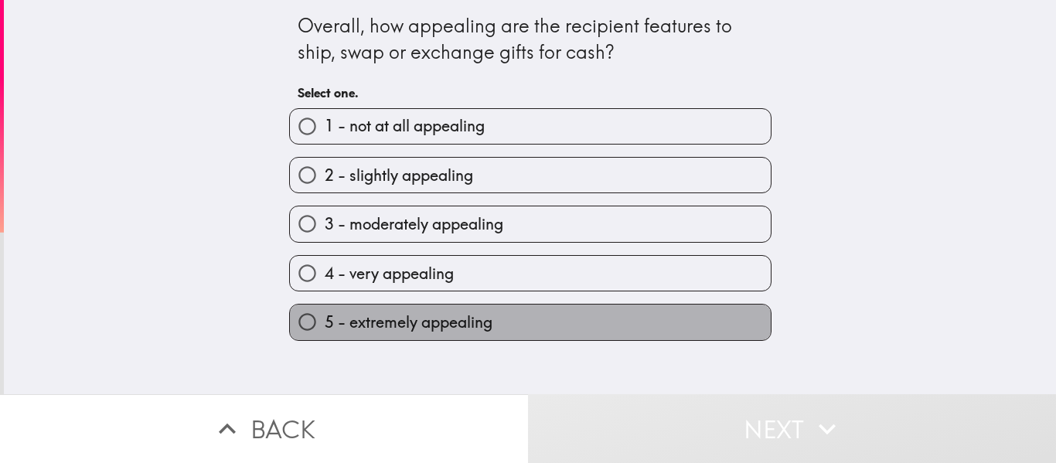
click at [418, 317] on span "5 - extremely appealing" at bounding box center [409, 323] width 168 height 22
click at [325, 317] on input "5 - extremely appealing" at bounding box center [307, 322] width 35 height 35
radio input "true"
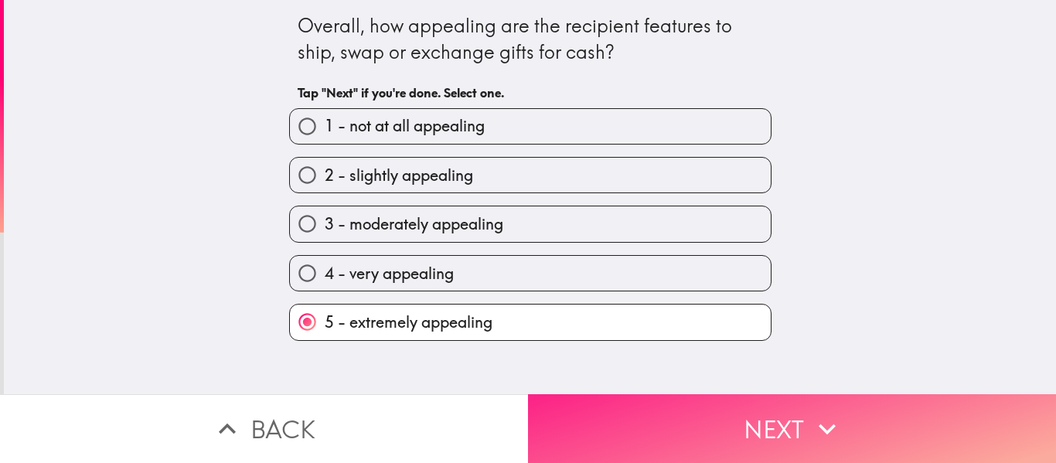
click at [707, 422] on button "Next" at bounding box center [792, 428] width 528 height 69
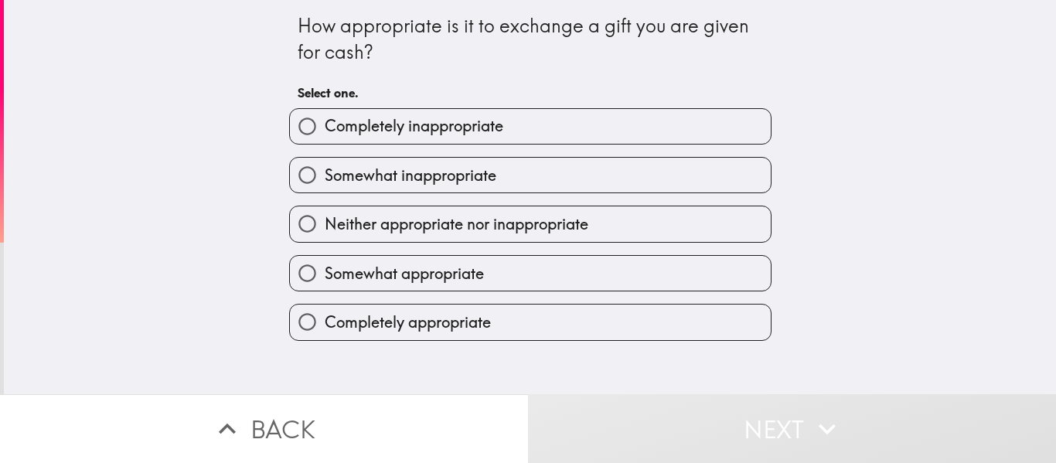
click at [426, 280] on span "Somewhat appropriate" at bounding box center [404, 274] width 159 height 22
click at [325, 280] on input "Somewhat appropriate" at bounding box center [307, 273] width 35 height 35
radio input "true"
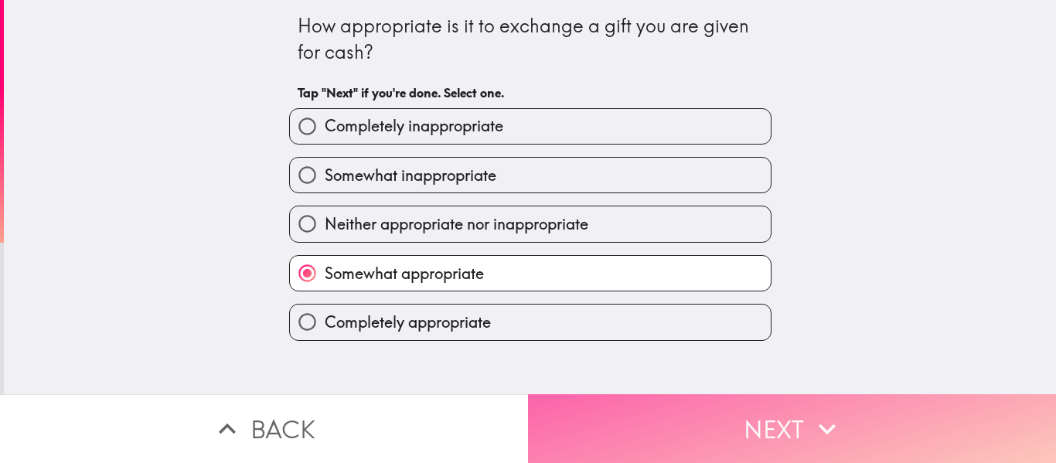
click at [667, 414] on button "Next" at bounding box center [792, 428] width 528 height 69
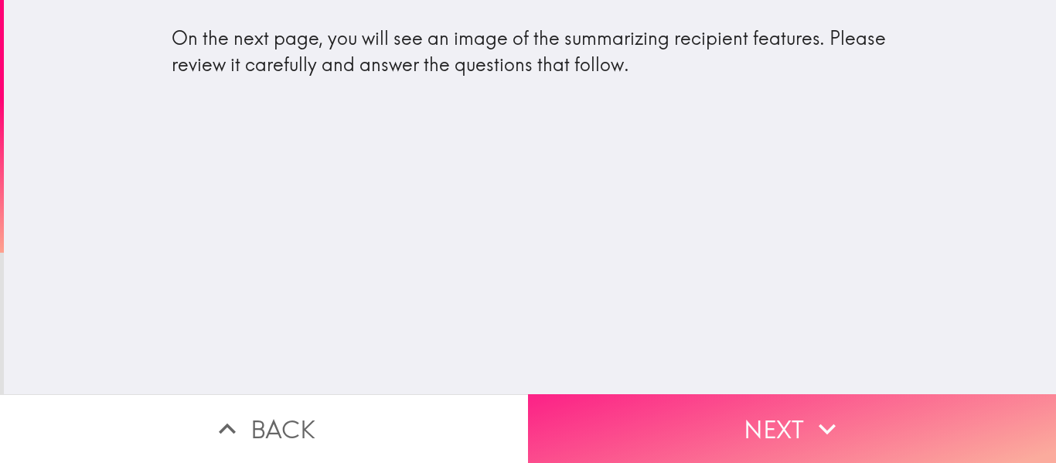
click at [808, 436] on button "Next" at bounding box center [792, 428] width 528 height 69
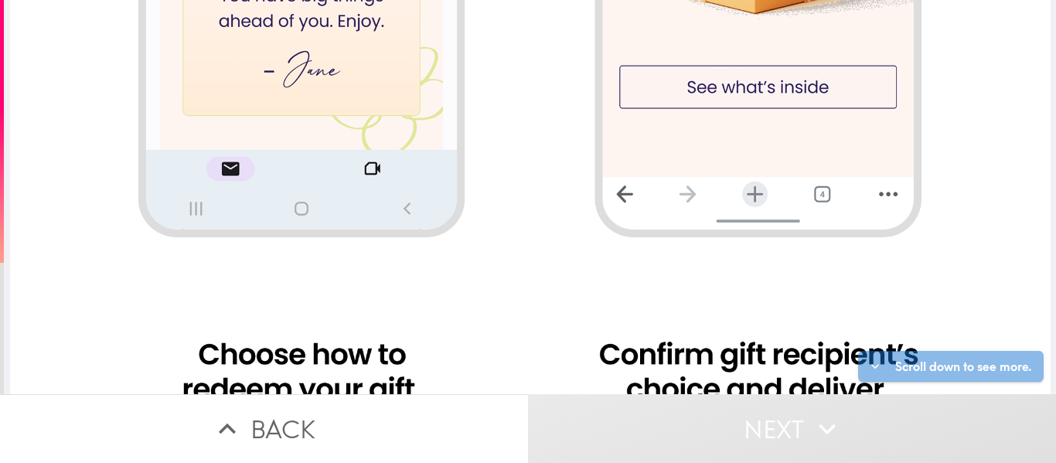
scroll to position [928, 0]
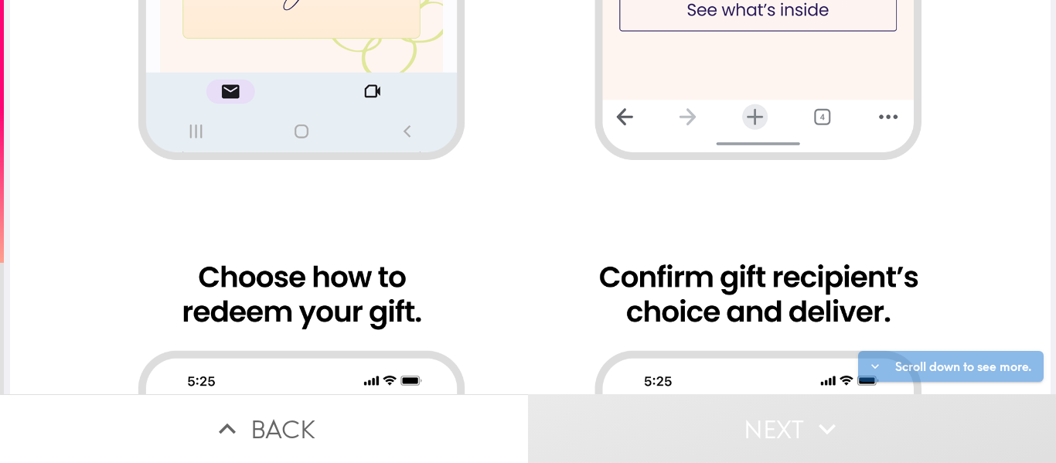
click at [330, 72] on div at bounding box center [530, 105] width 1041 height 2067
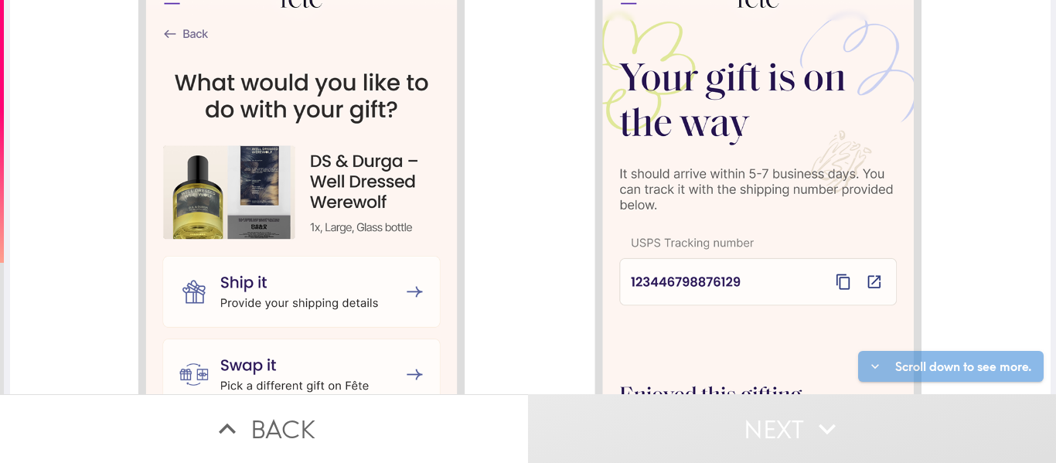
scroll to position [1695, 0]
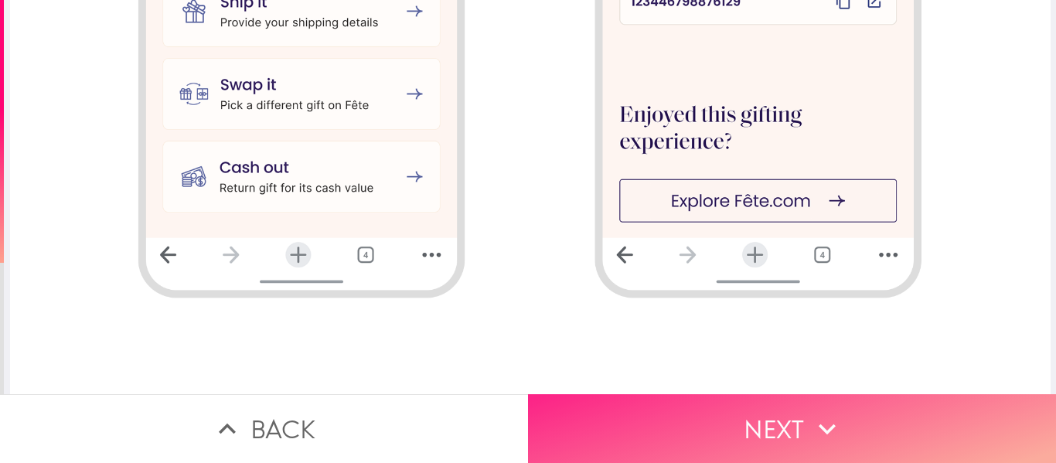
click at [700, 394] on button "Next" at bounding box center [792, 428] width 528 height 69
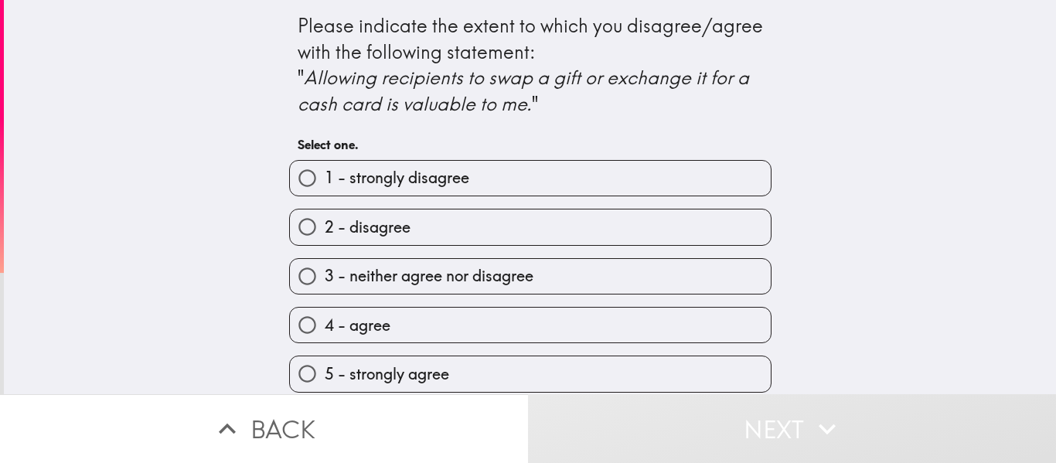
click at [403, 370] on span "5 - strongly agree" at bounding box center [387, 374] width 124 height 22
click at [325, 370] on input "5 - strongly agree" at bounding box center [307, 373] width 35 height 35
radio input "true"
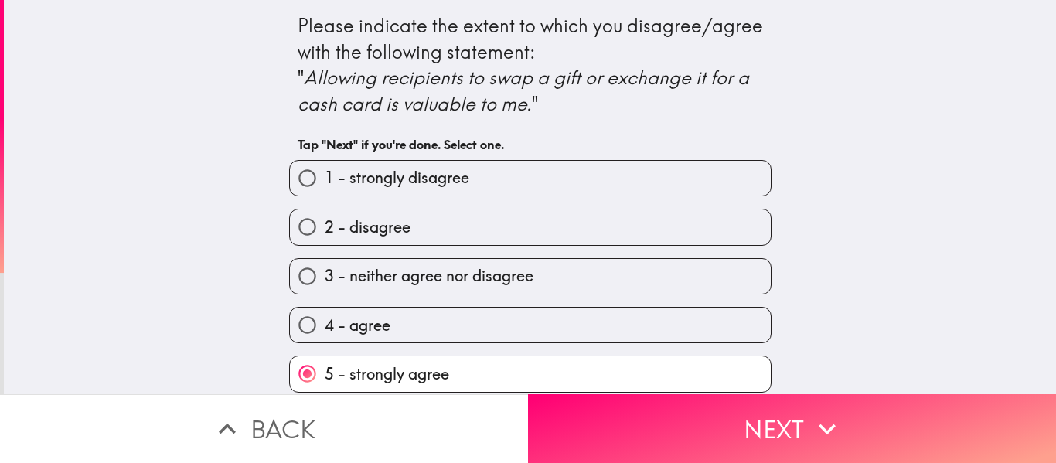
scroll to position [9, 0]
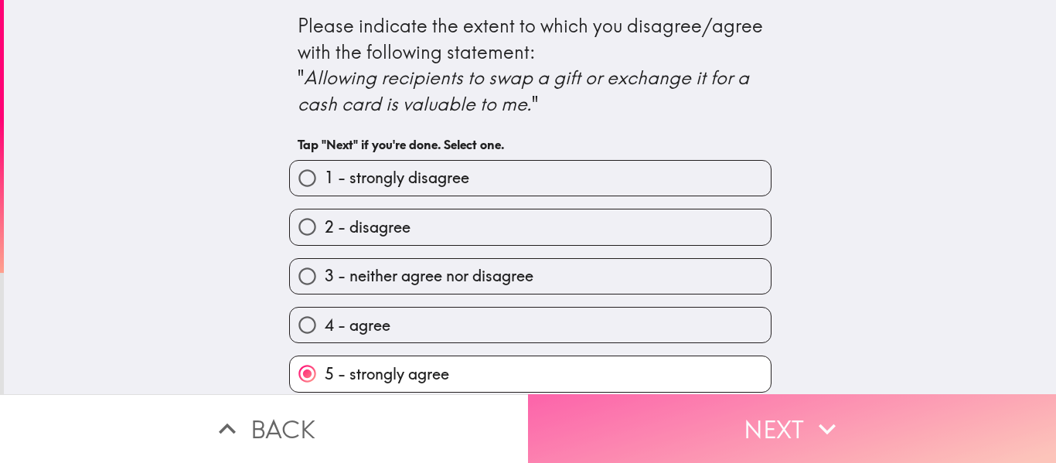
click at [719, 417] on button "Next" at bounding box center [792, 428] width 528 height 69
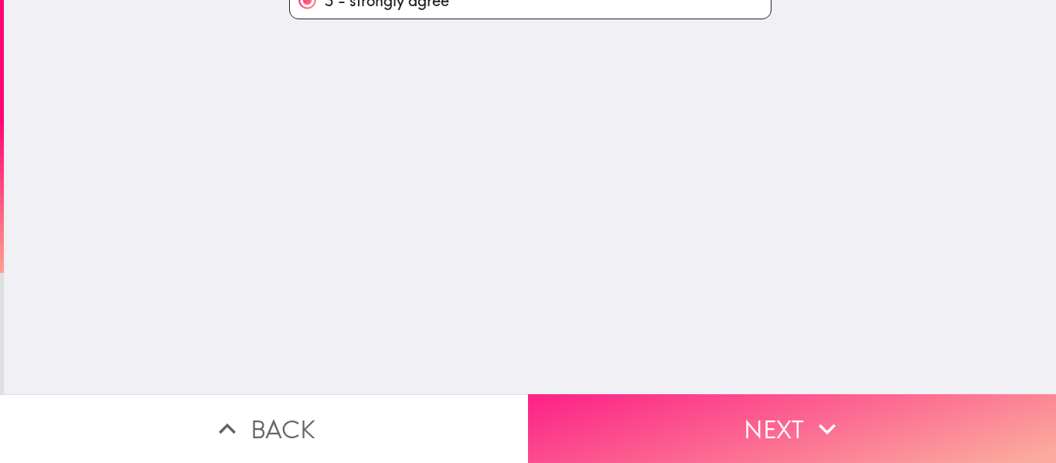
scroll to position [0, 0]
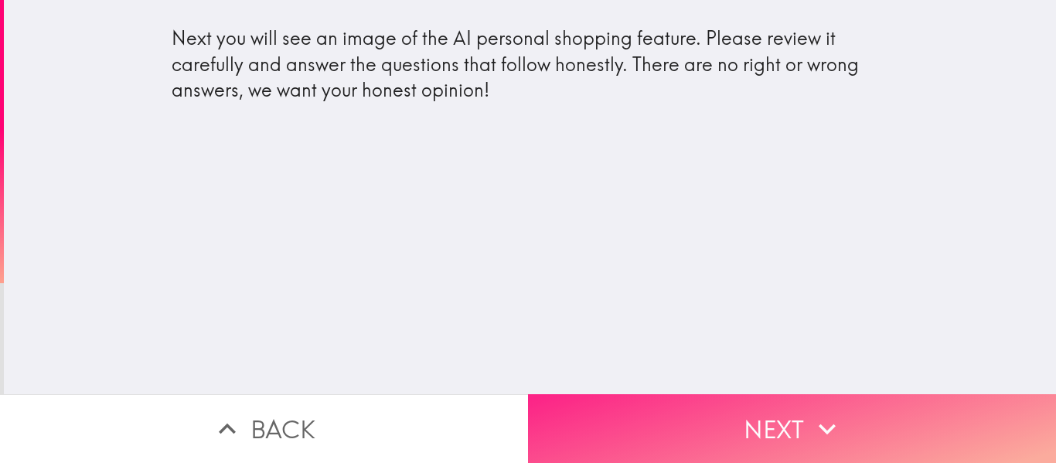
click at [703, 412] on button "Next" at bounding box center [792, 428] width 528 height 69
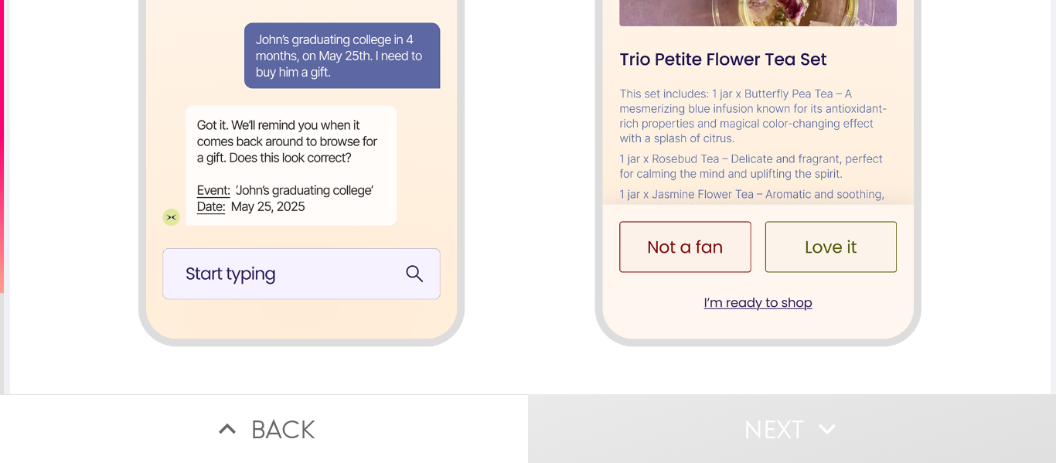
scroll to position [1695, 0]
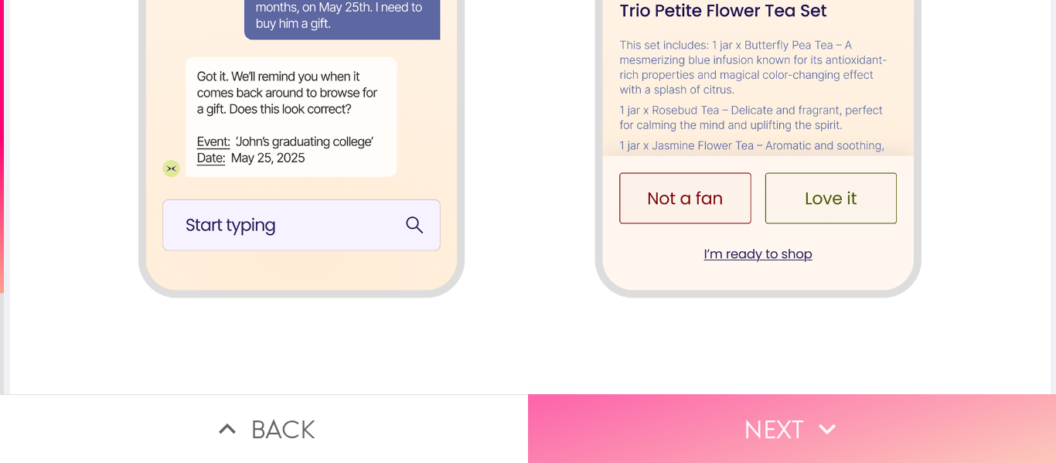
click at [810, 421] on icon "button" at bounding box center [827, 429] width 34 height 34
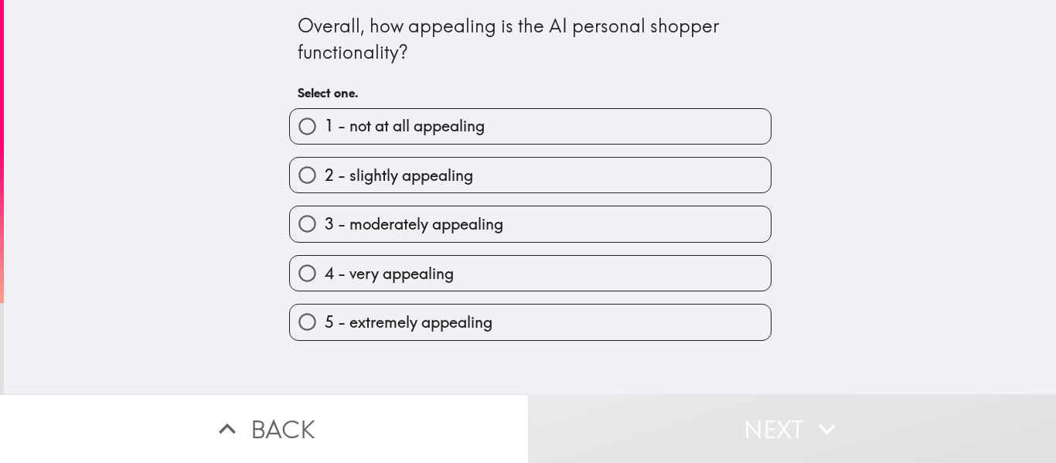
click at [458, 332] on span "5 - extremely appealing" at bounding box center [409, 323] width 168 height 22
click at [325, 332] on input "5 - extremely appealing" at bounding box center [307, 322] width 35 height 35
radio input "true"
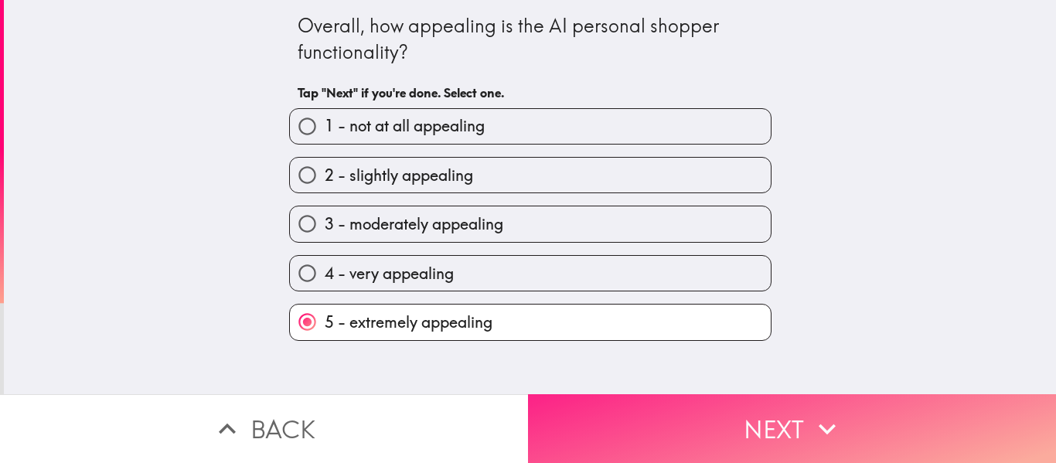
click at [752, 424] on button "Next" at bounding box center [792, 428] width 528 height 69
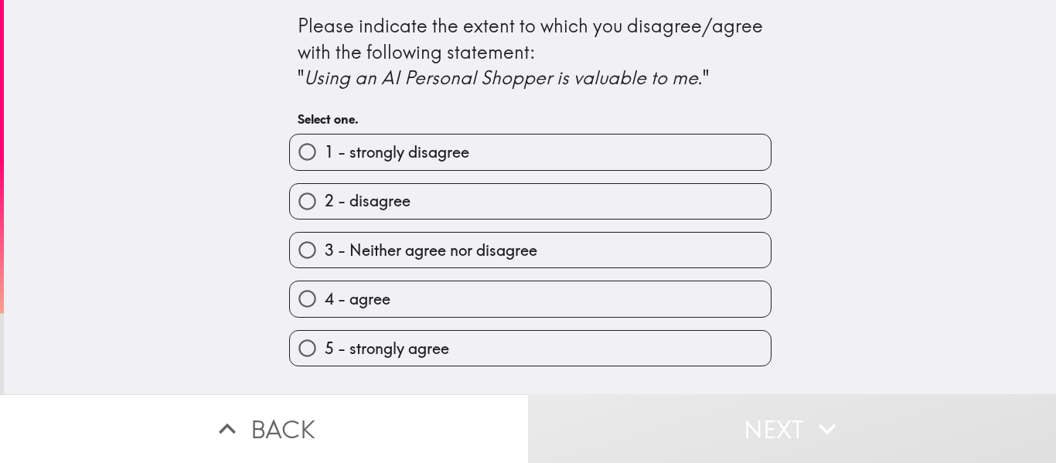
click at [435, 350] on span "5 - strongly agree" at bounding box center [387, 349] width 124 height 22
click at [325, 350] on input "5 - strongly agree" at bounding box center [307, 348] width 35 height 35
radio input "true"
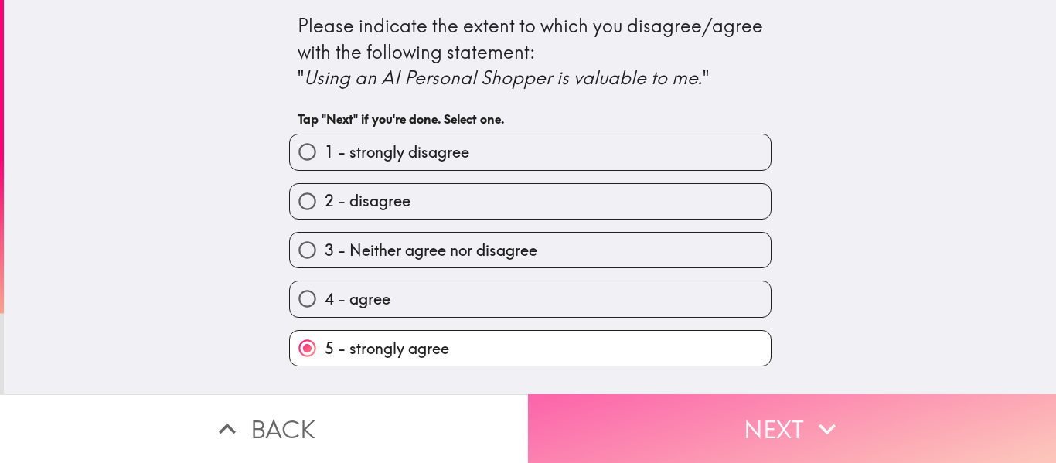
click at [724, 411] on button "Next" at bounding box center [792, 428] width 528 height 69
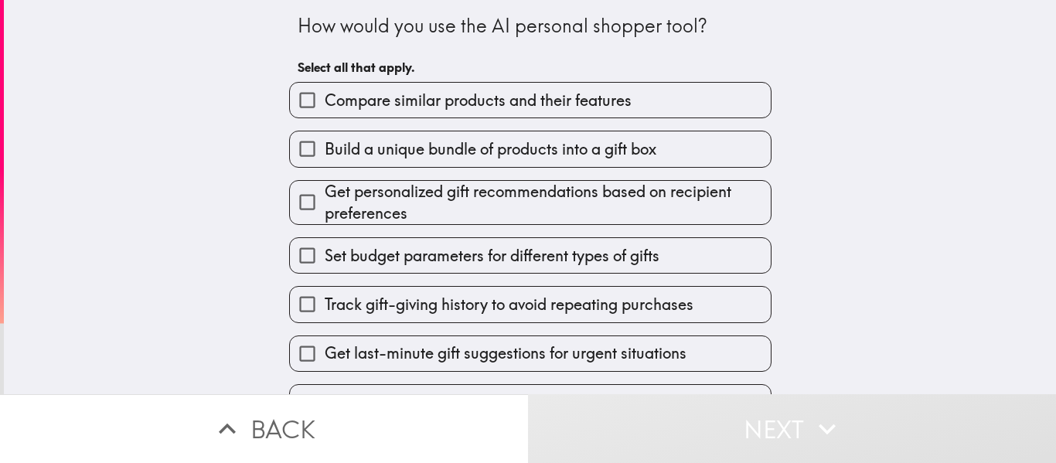
click at [427, 109] on span "Compare similar products and their features" at bounding box center [478, 101] width 307 height 22
click at [325, 109] on input "Compare similar products and their features" at bounding box center [307, 100] width 35 height 35
checkbox input "true"
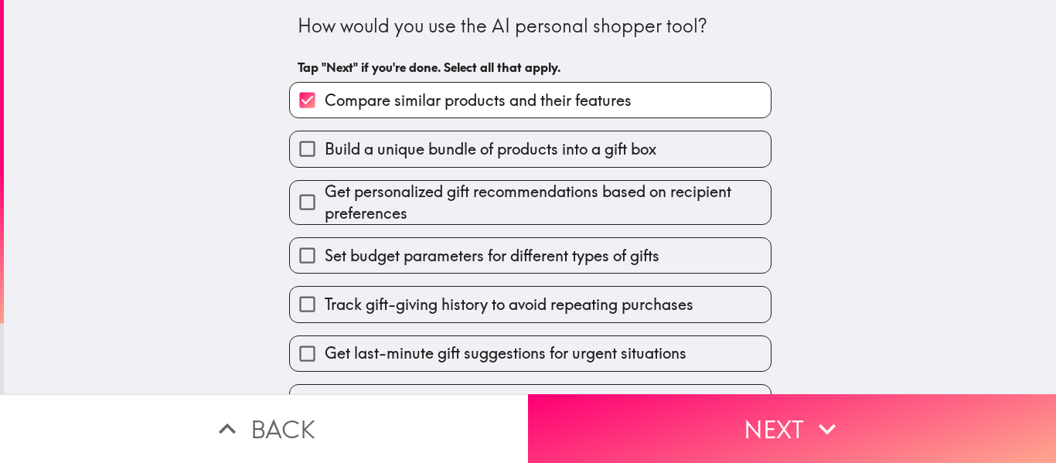
click at [419, 146] on span "Build a unique bundle of products into a gift box" at bounding box center [491, 149] width 332 height 22
click at [325, 146] on input "Build a unique bundle of products into a gift box" at bounding box center [307, 148] width 35 height 35
checkbox input "true"
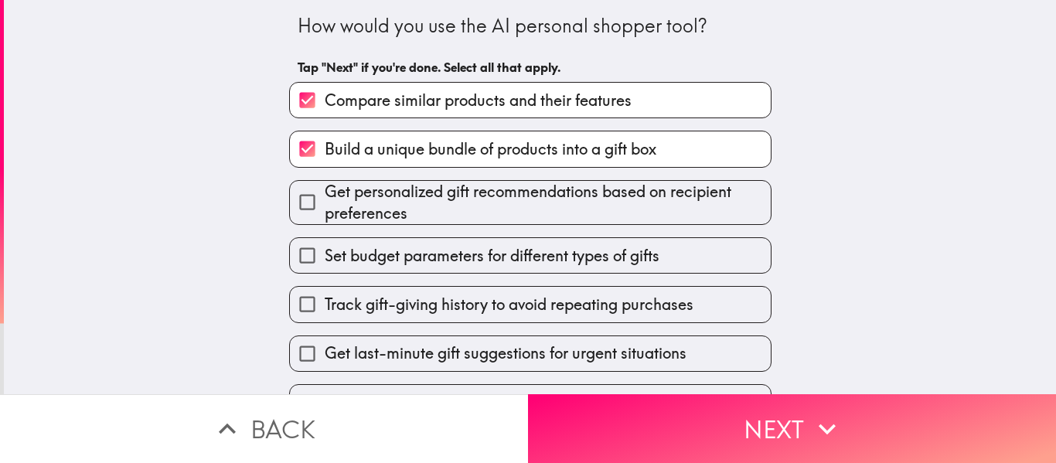
click at [534, 302] on span "Track gift-giving history to avoid repeating purchases" at bounding box center [509, 305] width 369 height 22
click at [325, 302] on input "Track gift-giving history to avoid repeating purchases" at bounding box center [307, 304] width 35 height 35
checkbox input "true"
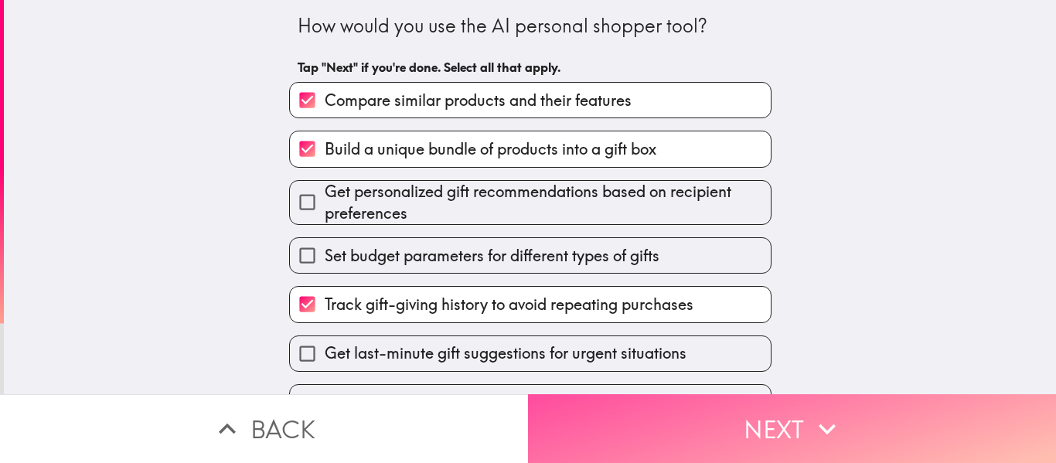
drag, startPoint x: 754, startPoint y: 426, endPoint x: 707, endPoint y: 349, distance: 90.2
click at [755, 426] on button "Next" at bounding box center [792, 428] width 528 height 69
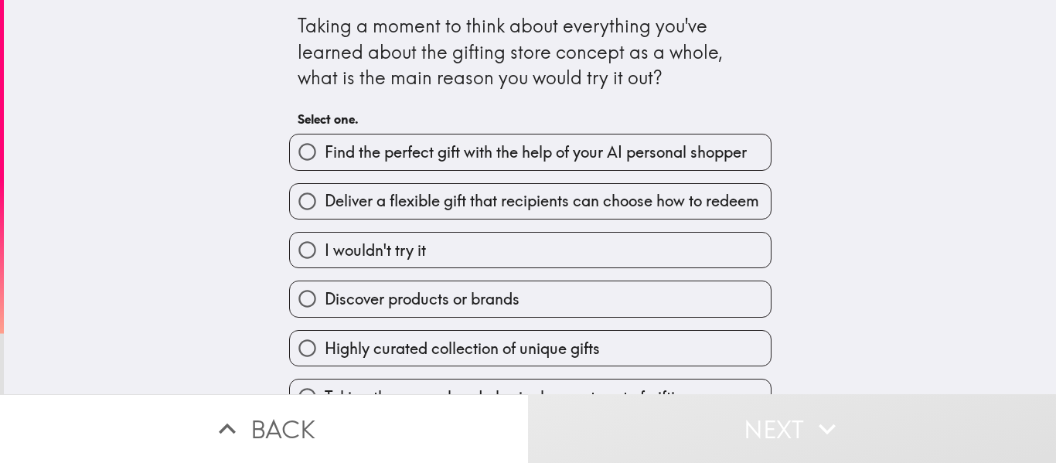
click at [405, 152] on span "Find the perfect gift with the help of your AI personal shopper" at bounding box center [536, 152] width 422 height 22
click at [325, 152] on input "Find the perfect gift with the help of your AI personal shopper" at bounding box center [307, 152] width 35 height 35
radio input "true"
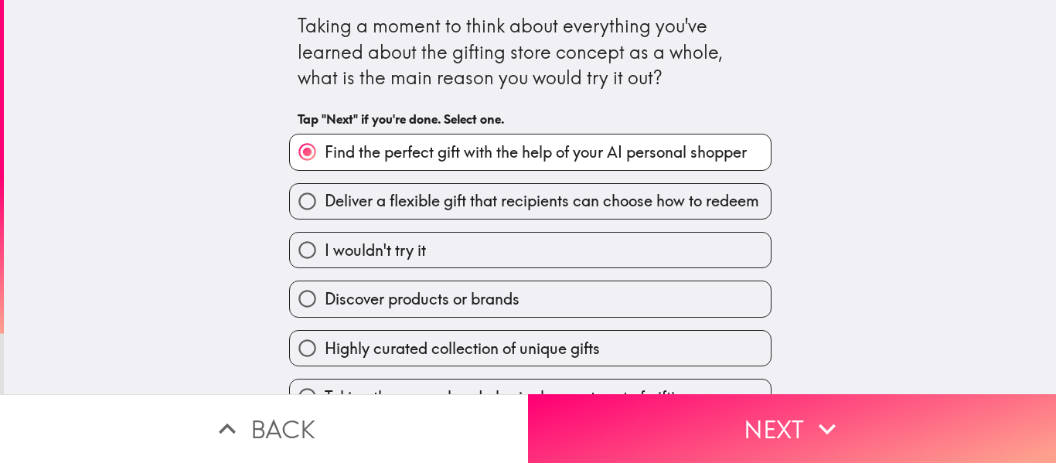
scroll to position [82, 0]
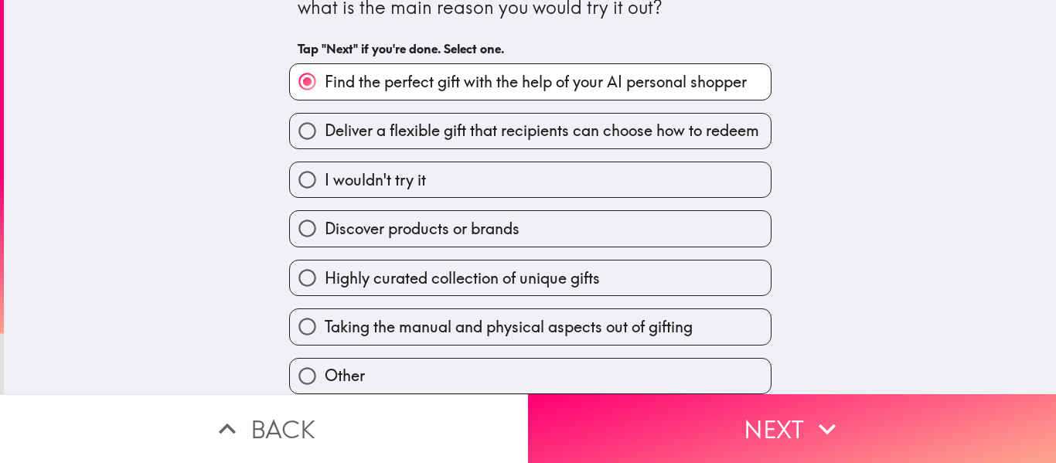
click at [438, 268] on span "Highly curated collection of unique gifts" at bounding box center [462, 279] width 275 height 22
click at [325, 262] on input "Highly curated collection of unique gifts" at bounding box center [307, 278] width 35 height 35
radio input "true"
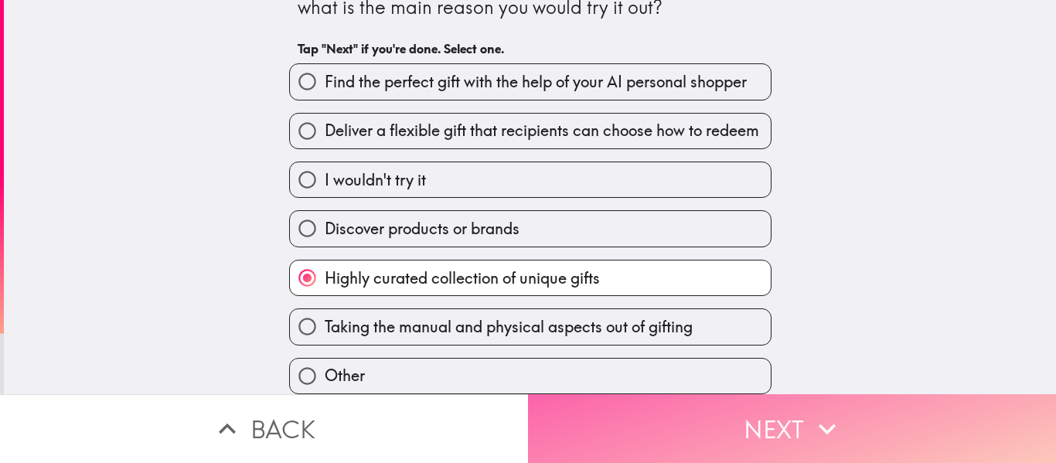
click at [703, 407] on button "Next" at bounding box center [792, 428] width 528 height 69
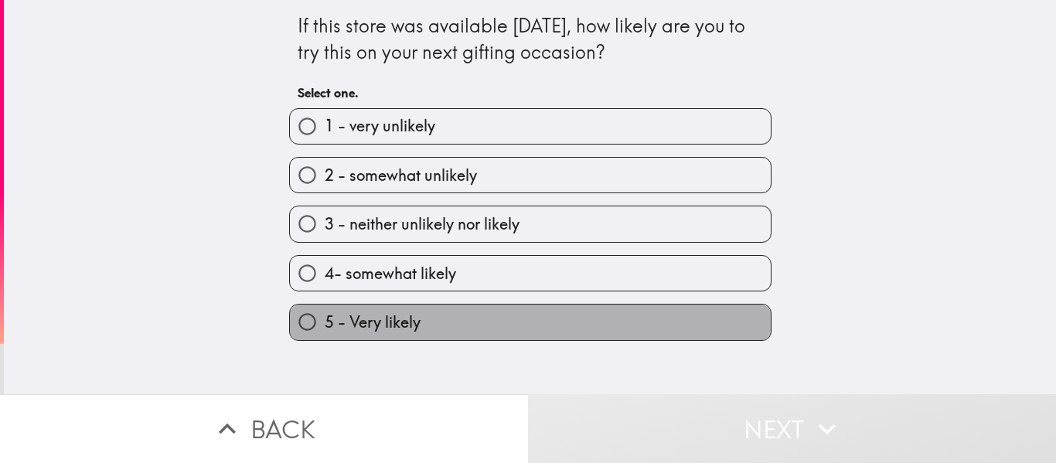
click at [441, 321] on label "5 - Very likely" at bounding box center [530, 322] width 481 height 35
click at [325, 321] on input "5 - Very likely" at bounding box center [307, 322] width 35 height 35
radio input "true"
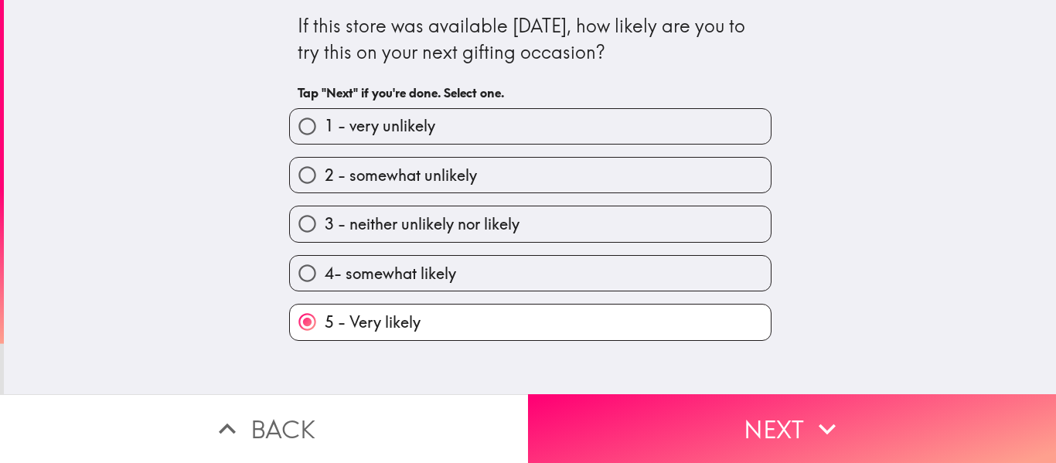
click at [700, 422] on button "Next" at bounding box center [792, 428] width 528 height 69
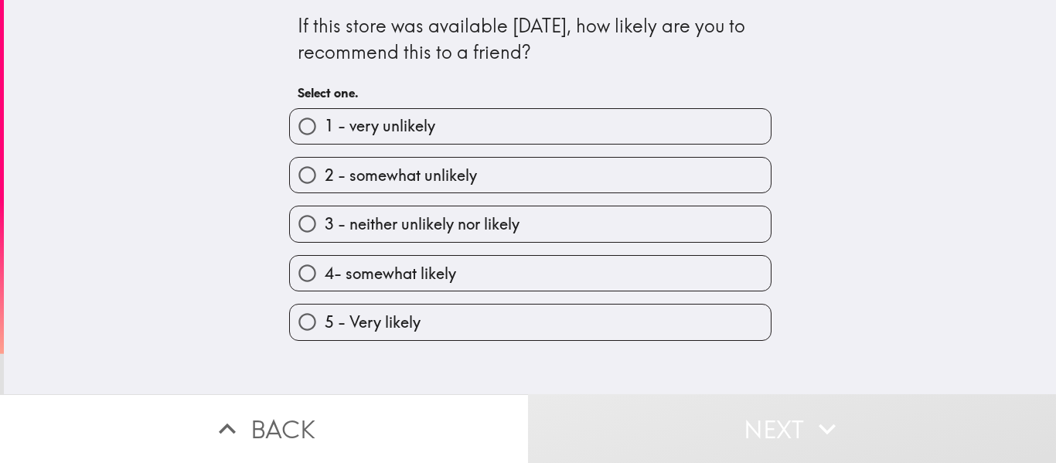
click at [417, 320] on label "5 - Very likely" at bounding box center [530, 322] width 481 height 35
click at [325, 320] on input "5 - Very likely" at bounding box center [307, 322] width 35 height 35
radio input "true"
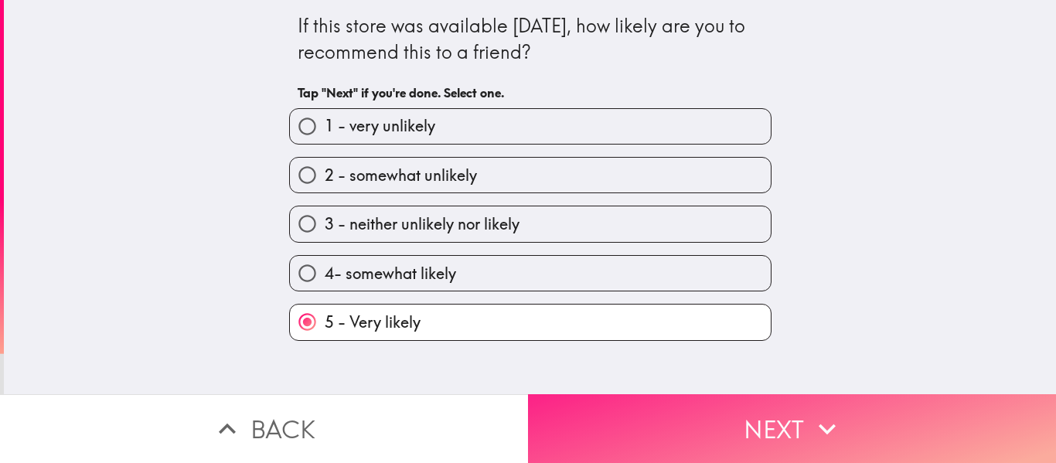
click at [681, 425] on button "Next" at bounding box center [792, 428] width 528 height 69
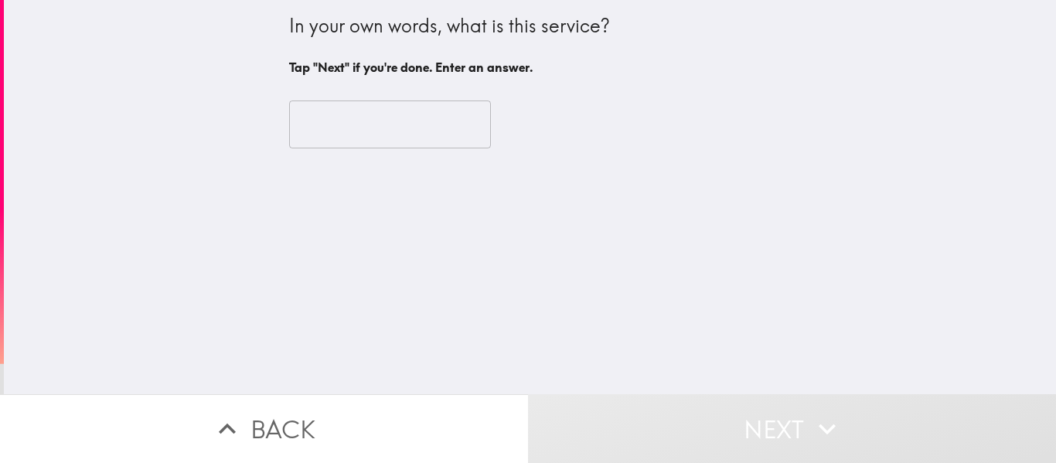
click at [404, 118] on input "text" at bounding box center [390, 125] width 202 height 48
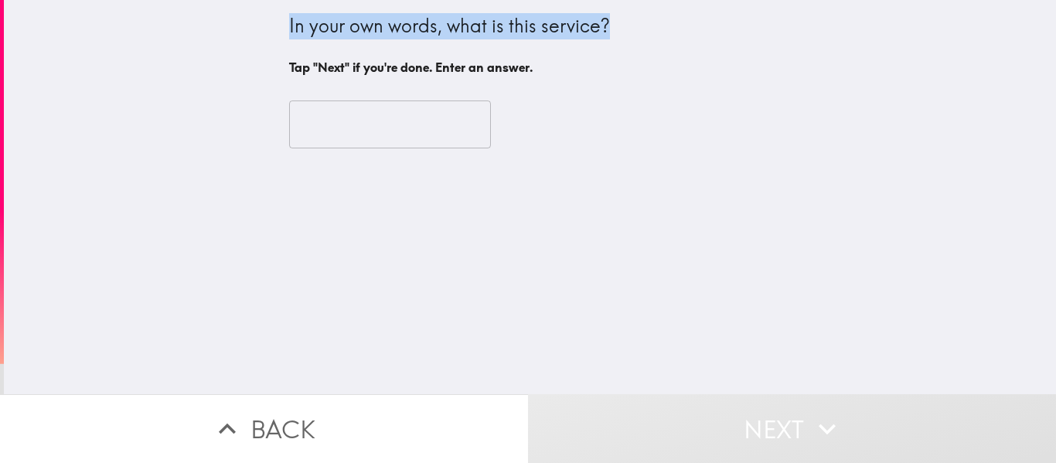
drag, startPoint x: 234, startPoint y: 24, endPoint x: 609, endPoint y: 43, distance: 375.4
click at [609, 43] on div "In your own words, what is this service? Tap "Next" if you're done. Enter an an…" at bounding box center [530, 197] width 1052 height 394
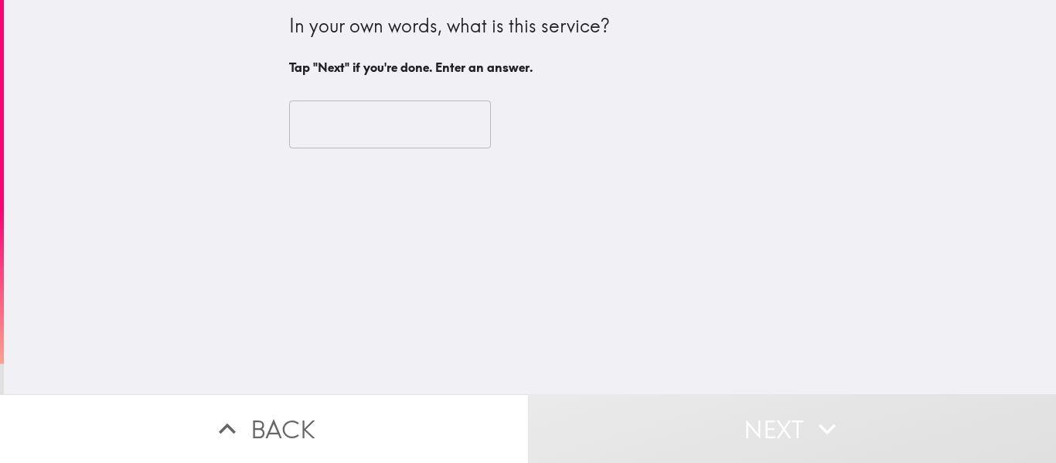
click at [773, 50] on div "In your own words, what is this service? Tap "Next" if you're done. Enter an an…" at bounding box center [530, 197] width 1052 height 394
click at [407, 125] on input "text" at bounding box center [390, 125] width 202 height 48
click at [257, 22] on div "In your own words, what is this service? Tap "Next" if you're done. Enter an an…" at bounding box center [530, 197] width 1052 height 394
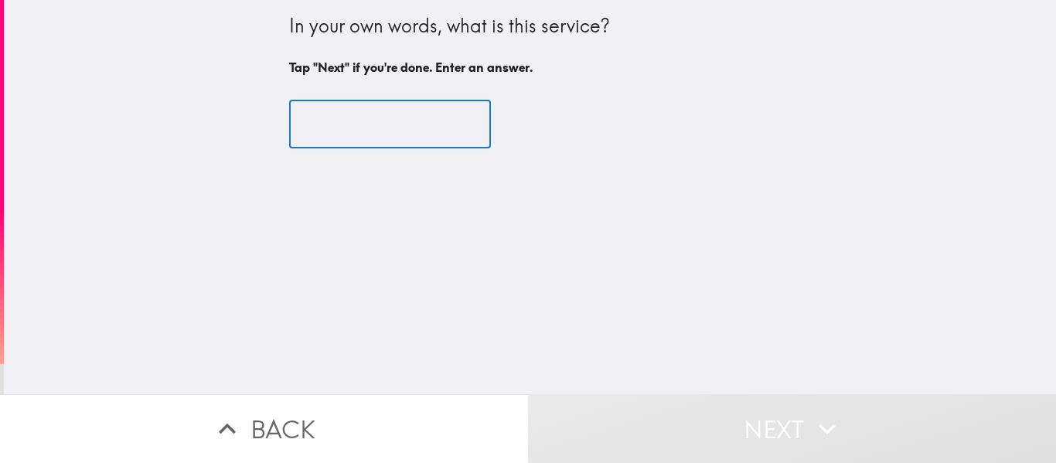
click at [315, 143] on input "text" at bounding box center [390, 125] width 202 height 48
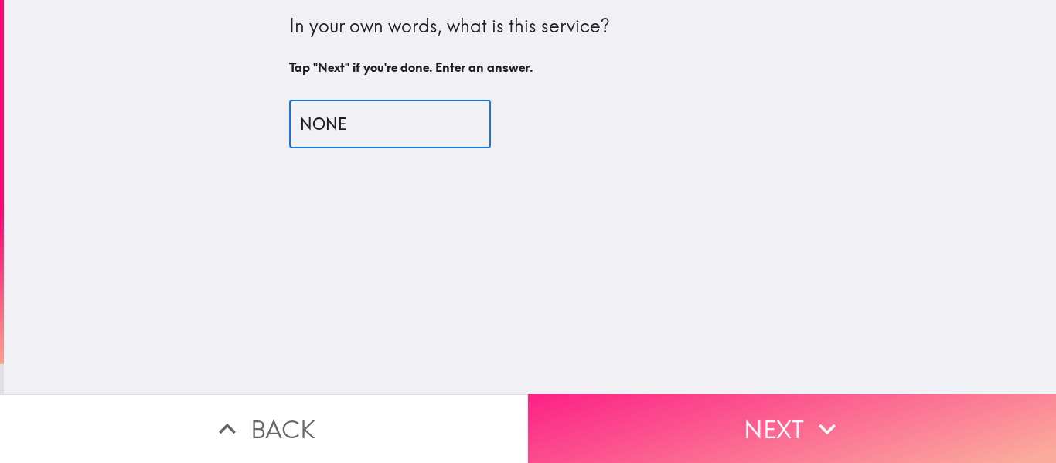
type input "NONE"
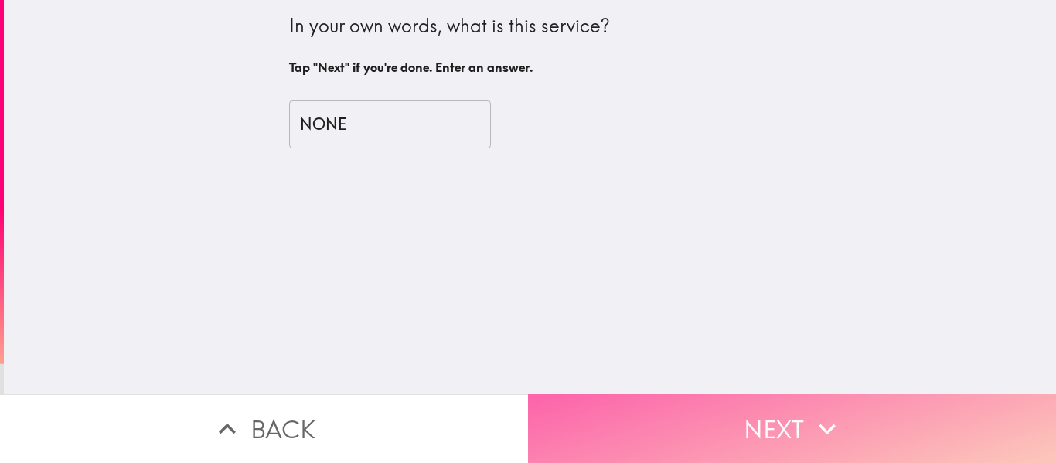
click at [721, 400] on button "Next" at bounding box center [792, 428] width 528 height 69
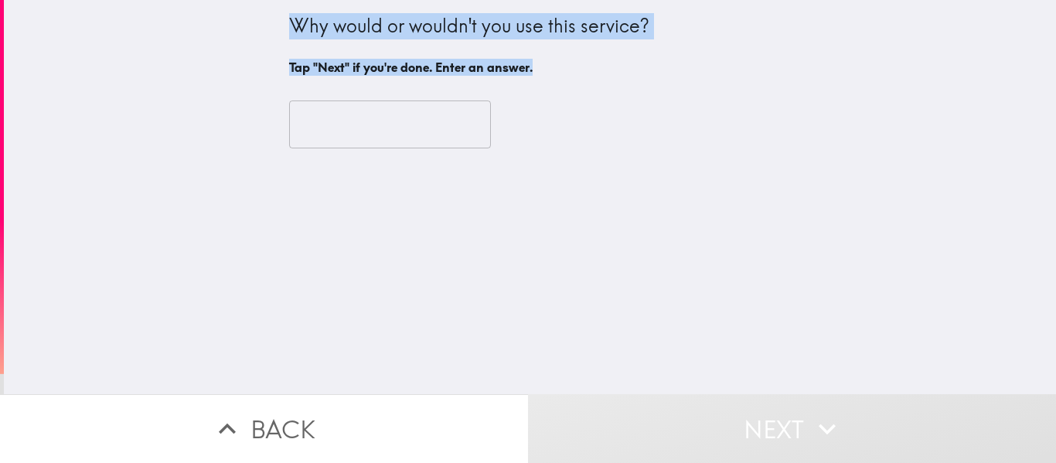
drag, startPoint x: 259, startPoint y: 19, endPoint x: 538, endPoint y: 70, distance: 283.9
click at [538, 70] on div "Why would or wouldn't you use this service? Tap "Next" if you're done. Enter an…" at bounding box center [530, 197] width 1052 height 394
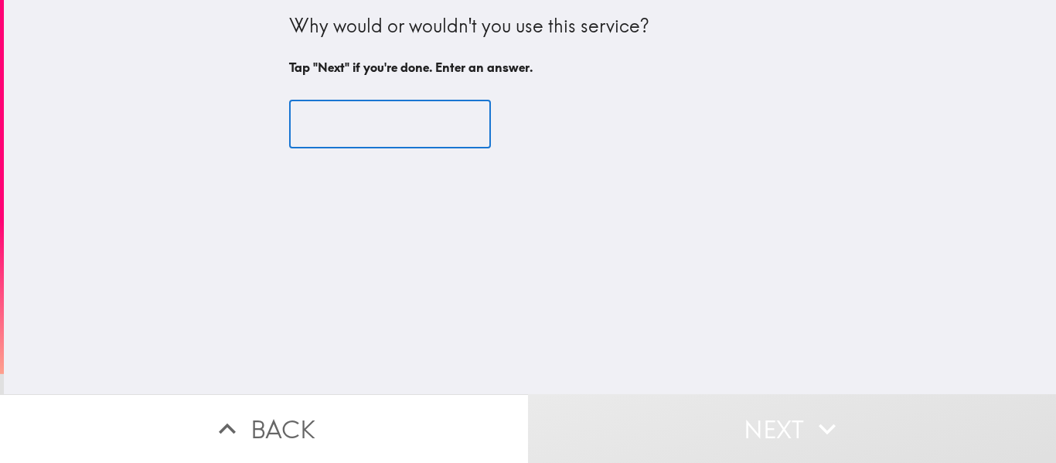
click at [370, 131] on input "text" at bounding box center [390, 125] width 202 height 48
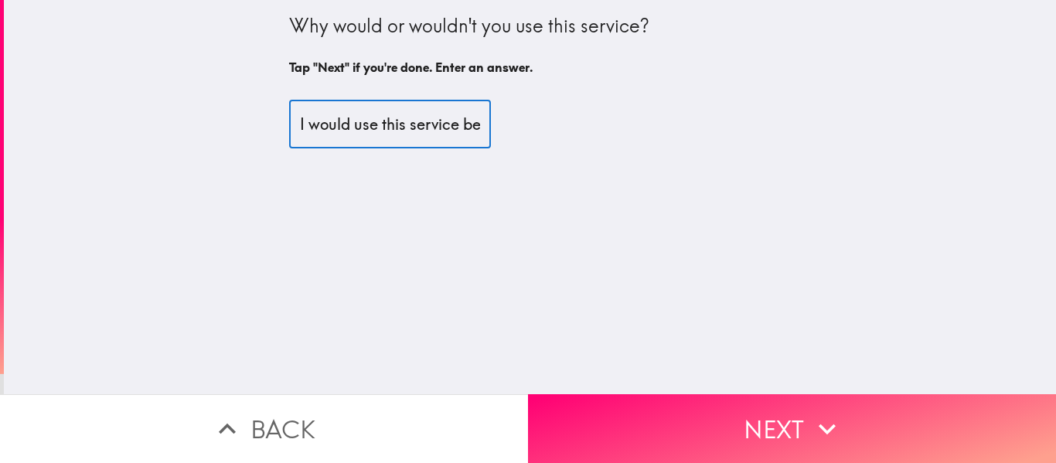
scroll to position [0, 1317]
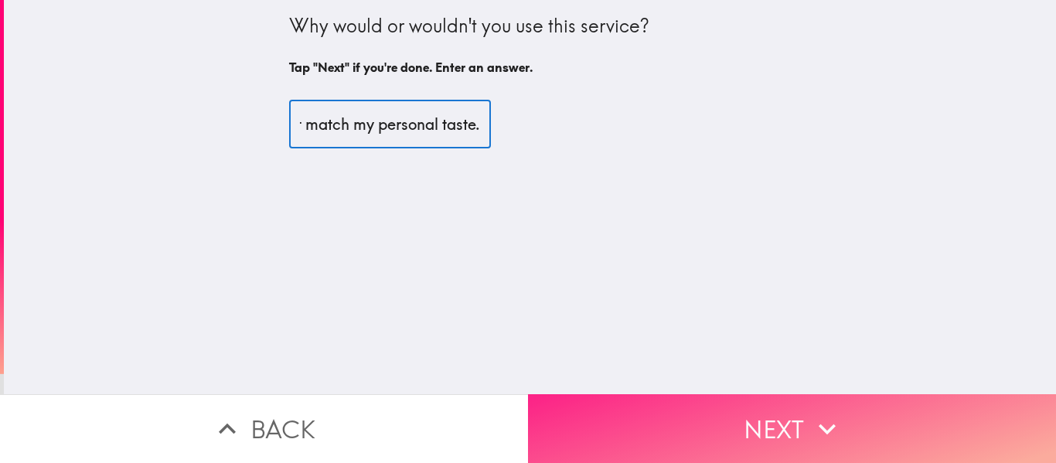
type input "I would use this service because it offers convenience, a curated selection of …"
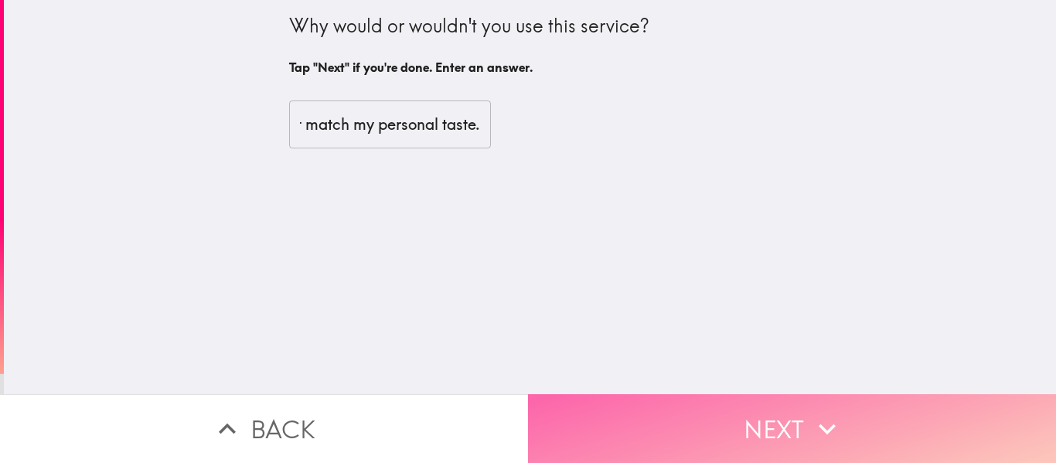
scroll to position [0, 0]
click at [751, 412] on button "Next" at bounding box center [792, 428] width 528 height 69
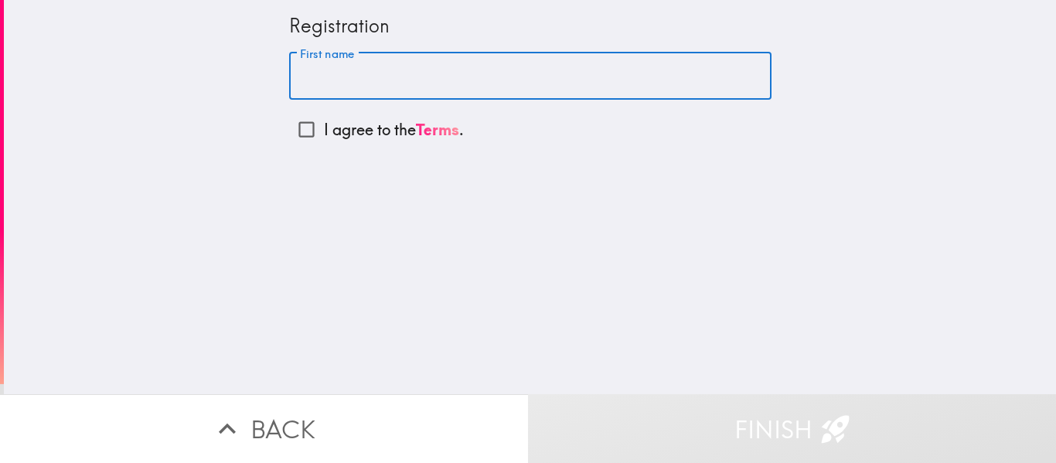
click at [379, 64] on input "First name" at bounding box center [530, 77] width 482 height 48
type input "[PERSON_NAME]"
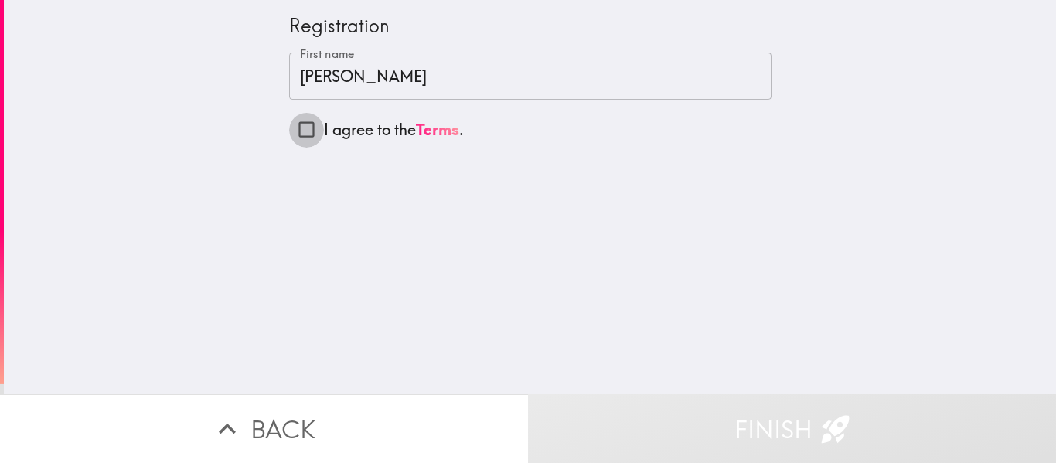
click at [294, 132] on input "I agree to the Terms ." at bounding box center [306, 129] width 35 height 35
checkbox input "true"
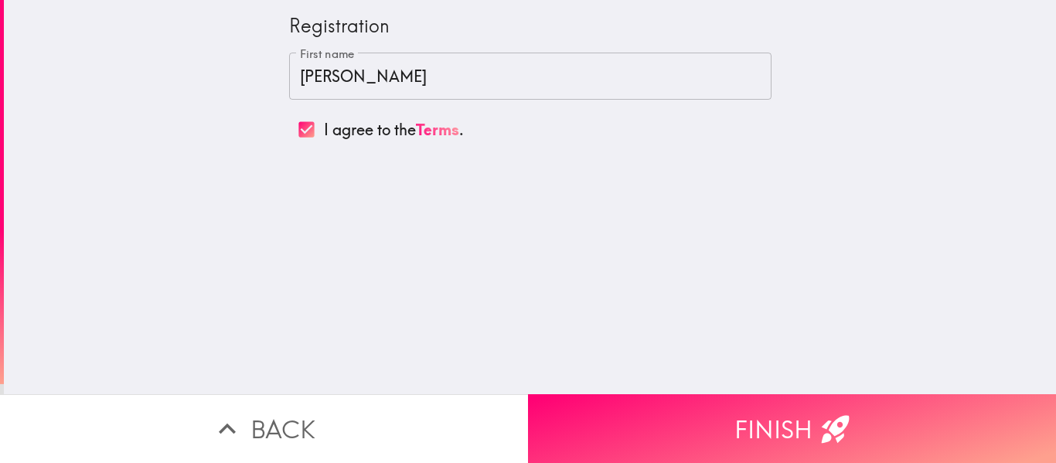
click at [715, 408] on button "Finish" at bounding box center [792, 428] width 528 height 69
